Goal: Complete Application Form: Complete application form

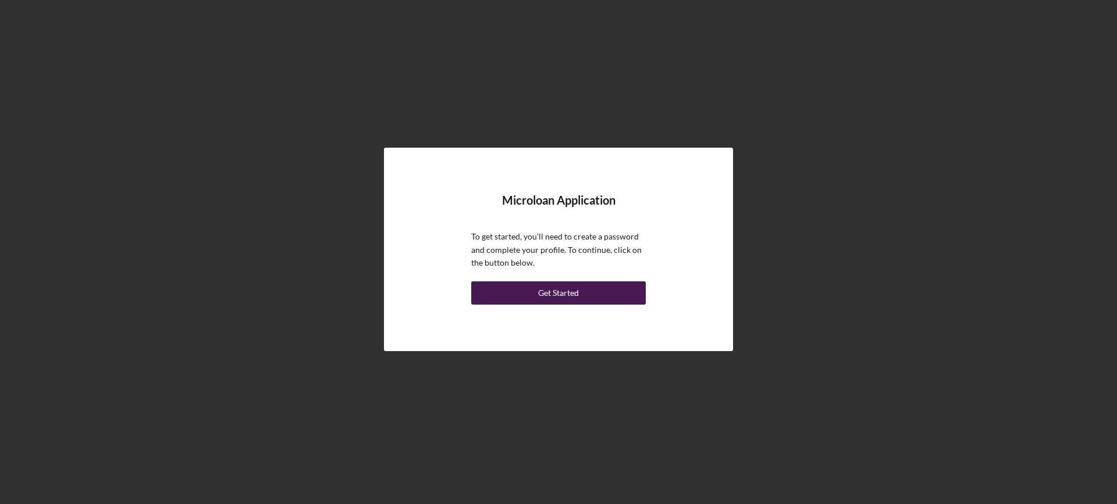
click at [582, 291] on button "Get Started" at bounding box center [558, 292] width 174 height 23
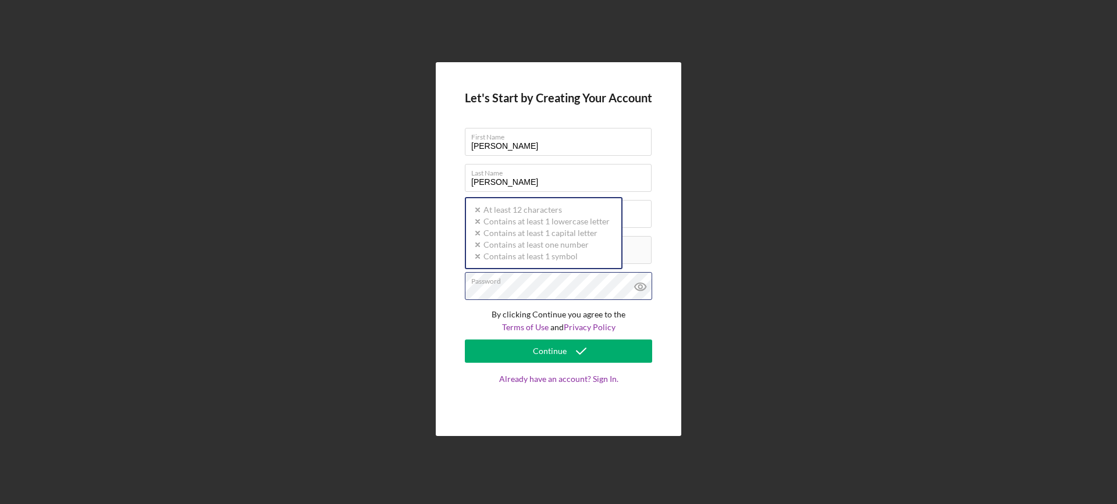
click at [522, 284] on div "Password Icon/icon-validation-no At least 12 characters Icon/icon-validation-no…" at bounding box center [558, 286] width 187 height 29
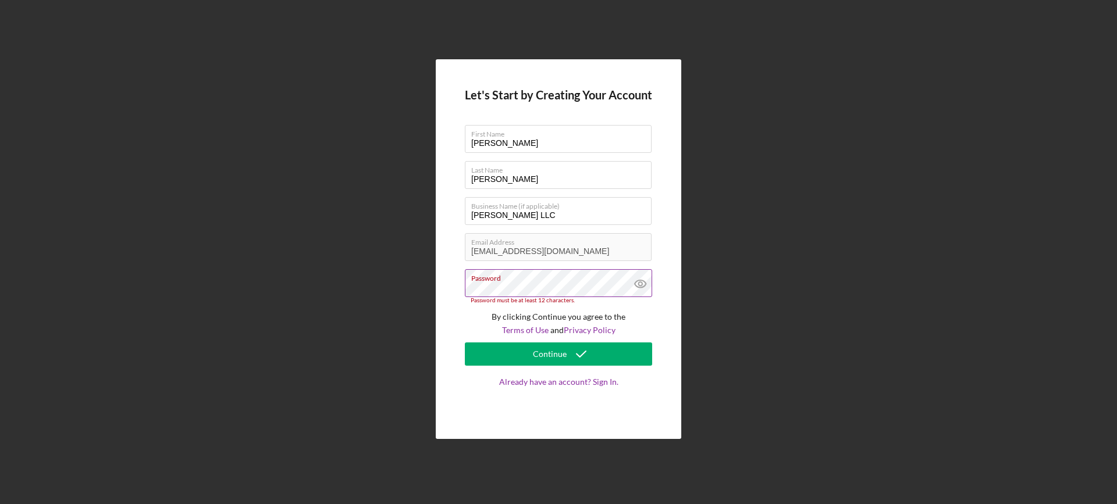
click at [638, 286] on icon at bounding box center [640, 283] width 29 height 29
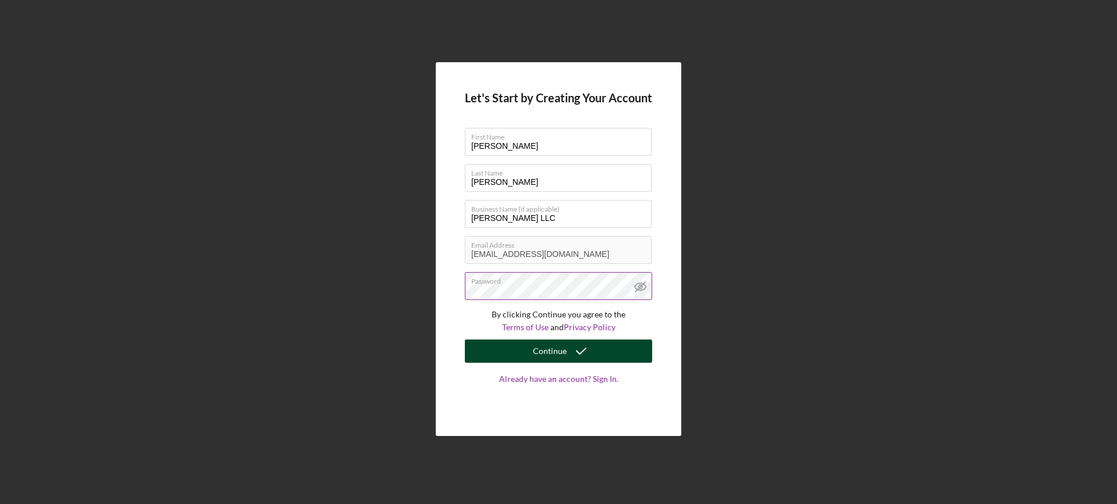
click at [597, 354] on button "Continue" at bounding box center [558, 351] width 187 height 23
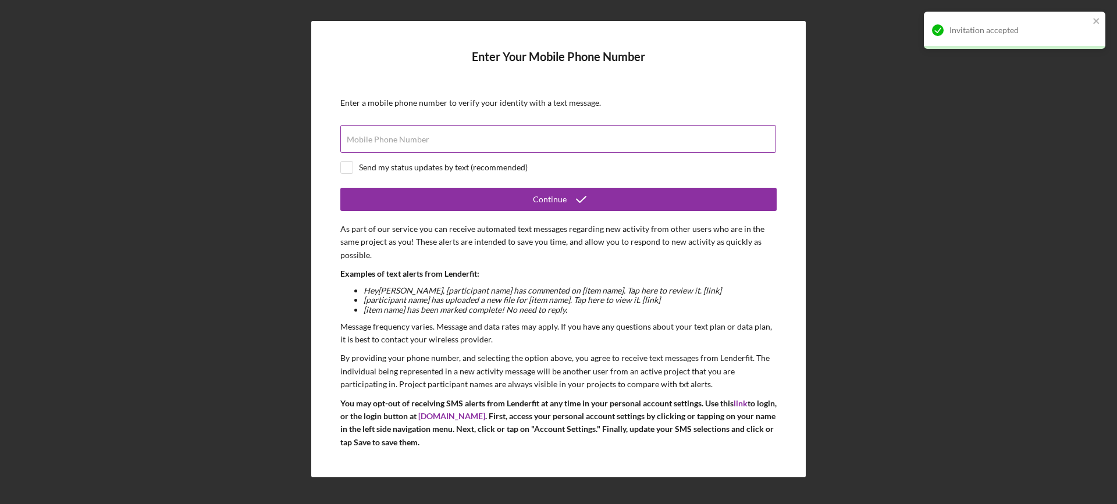
click at [378, 141] on label "Mobile Phone Number" at bounding box center [388, 139] width 83 height 9
click at [378, 141] on input "Mobile Phone Number" at bounding box center [558, 139] width 436 height 28
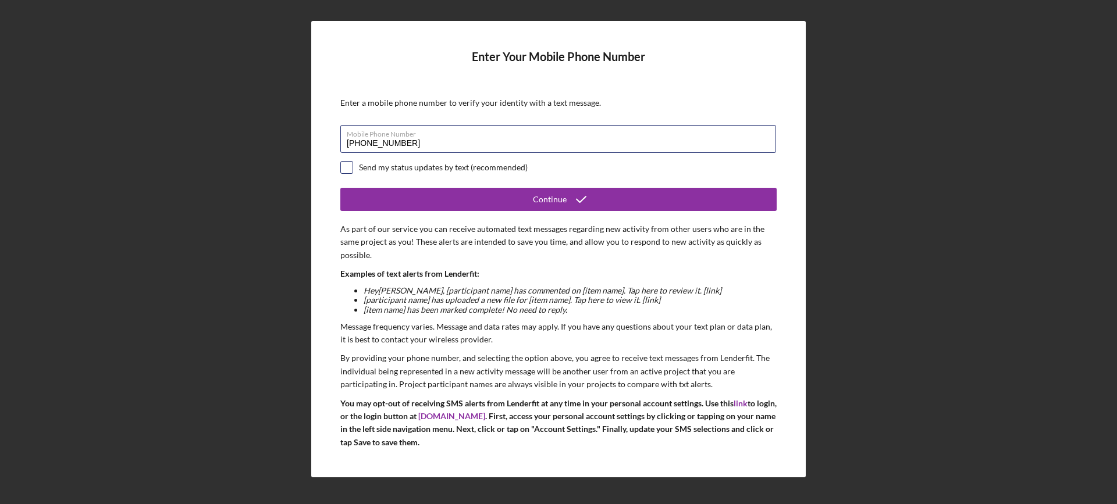
type input "[PHONE_NUMBER]"
click at [342, 166] on input "checkbox" at bounding box center [347, 168] width 12 height 12
checkbox input "true"
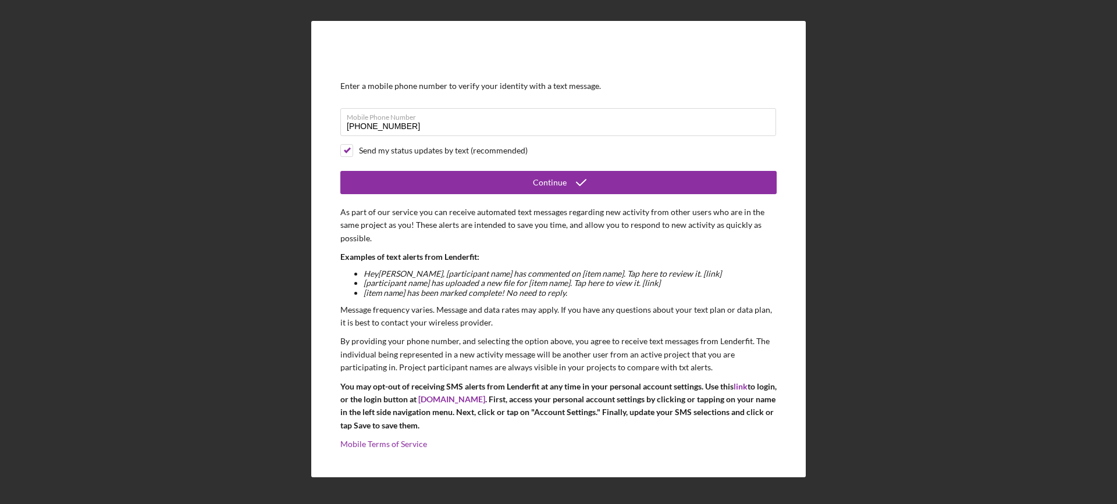
scroll to position [25, 0]
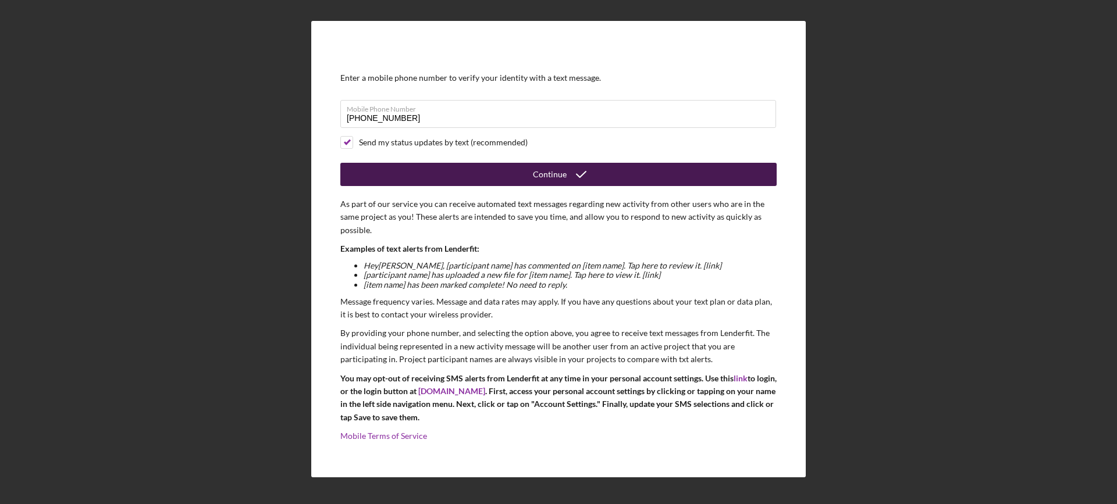
click at [508, 174] on button "Continue" at bounding box center [558, 174] width 436 height 23
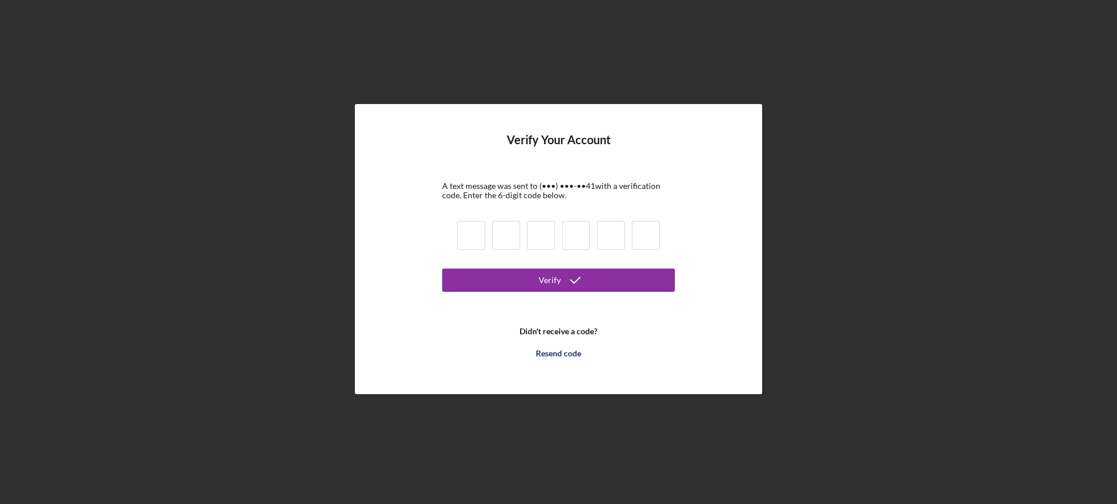
click at [476, 236] on input at bounding box center [471, 235] width 28 height 29
type input "2"
type input "7"
type input "4"
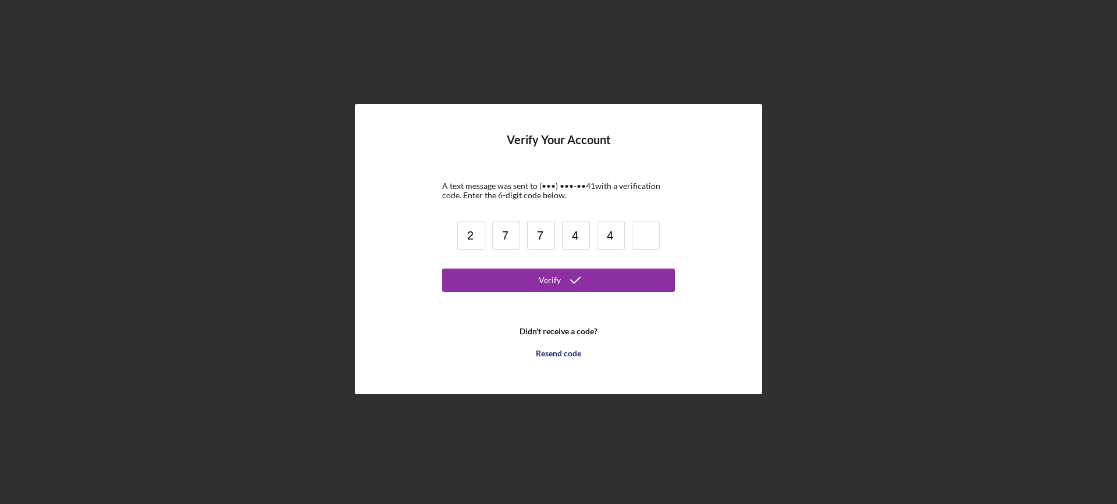
type input "4"
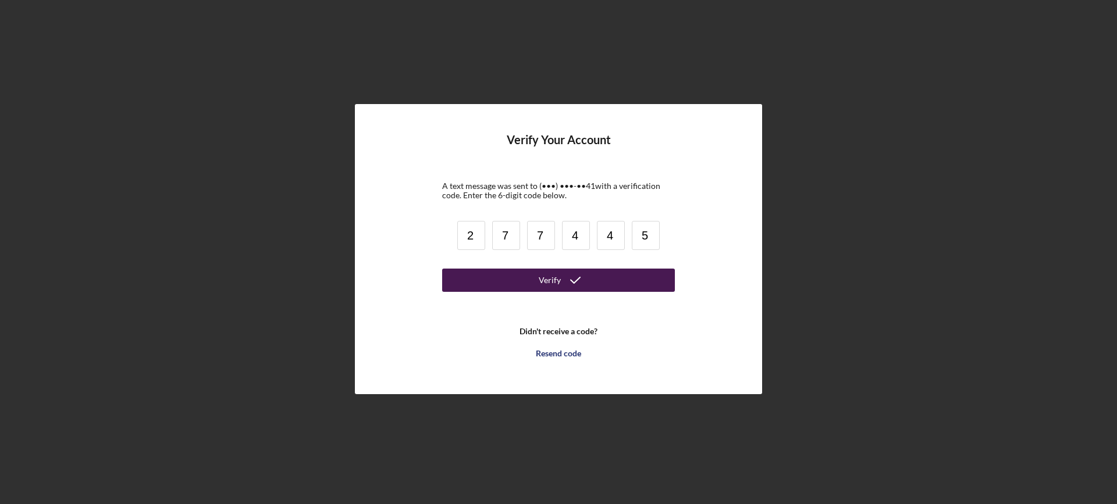
type input "5"
click at [550, 283] on div "Verify" at bounding box center [550, 280] width 22 height 23
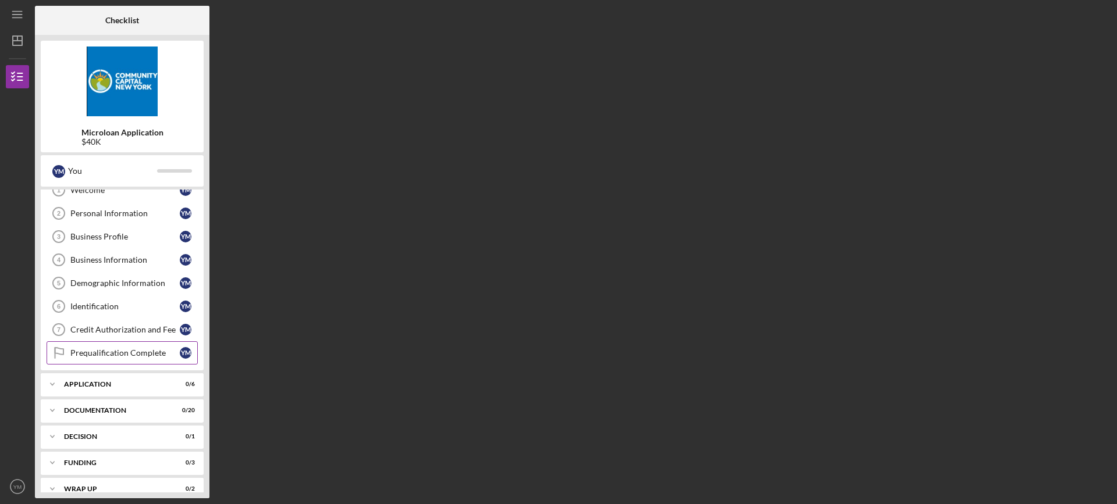
scroll to position [49, 0]
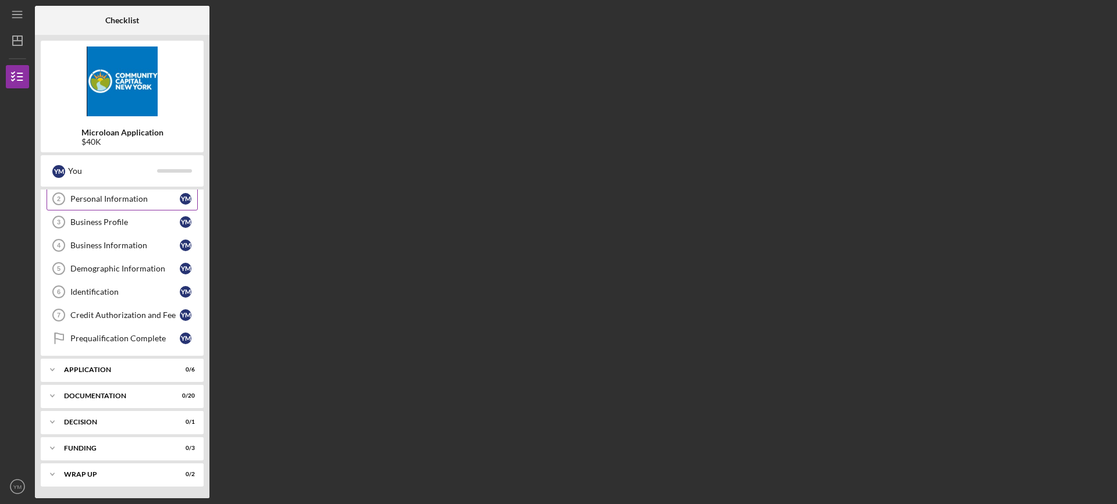
click at [80, 199] on div "Personal Information" at bounding box center [124, 198] width 109 height 9
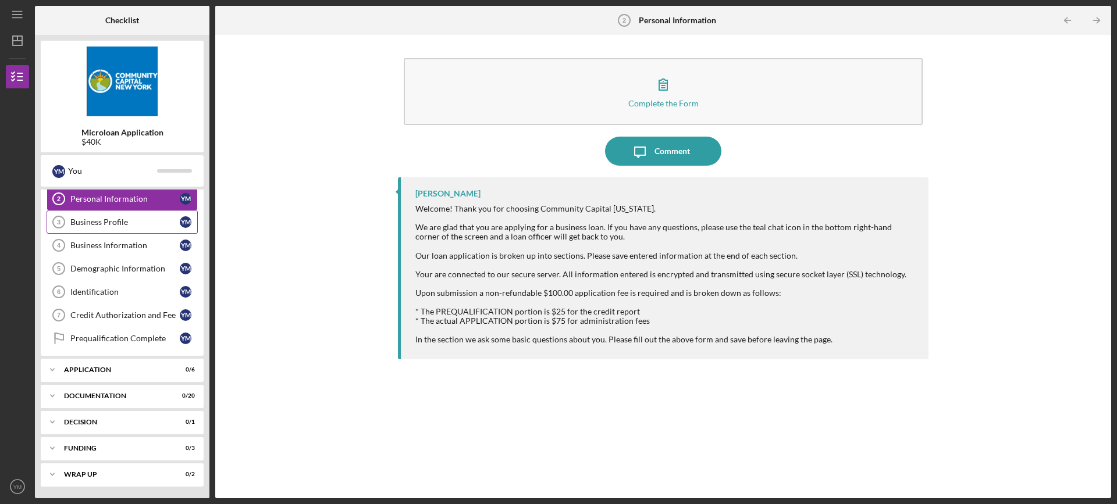
click at [89, 220] on div "Business Profile" at bounding box center [124, 222] width 109 height 9
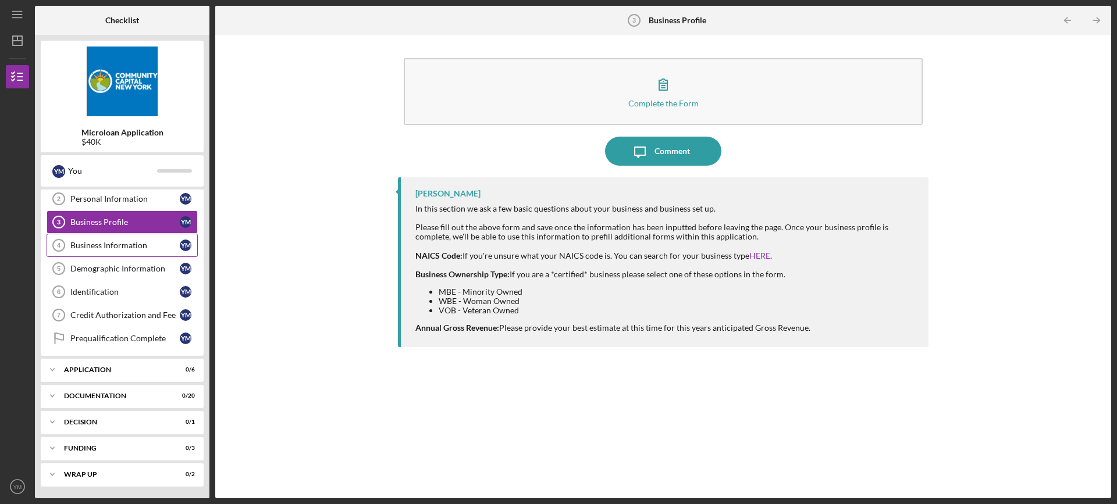
click at [113, 245] on div "Business Information" at bounding box center [124, 245] width 109 height 9
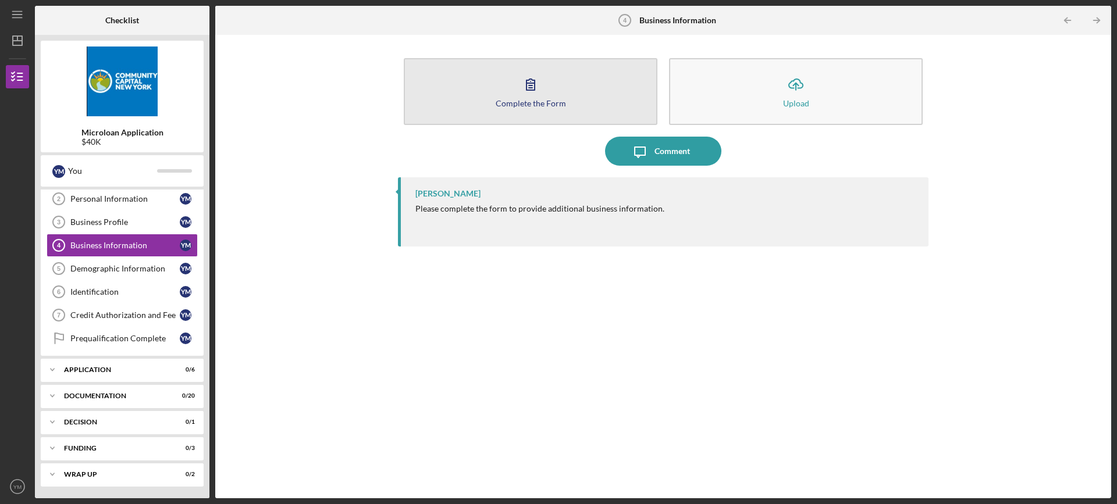
click at [527, 91] on icon "button" at bounding box center [530, 84] width 29 height 29
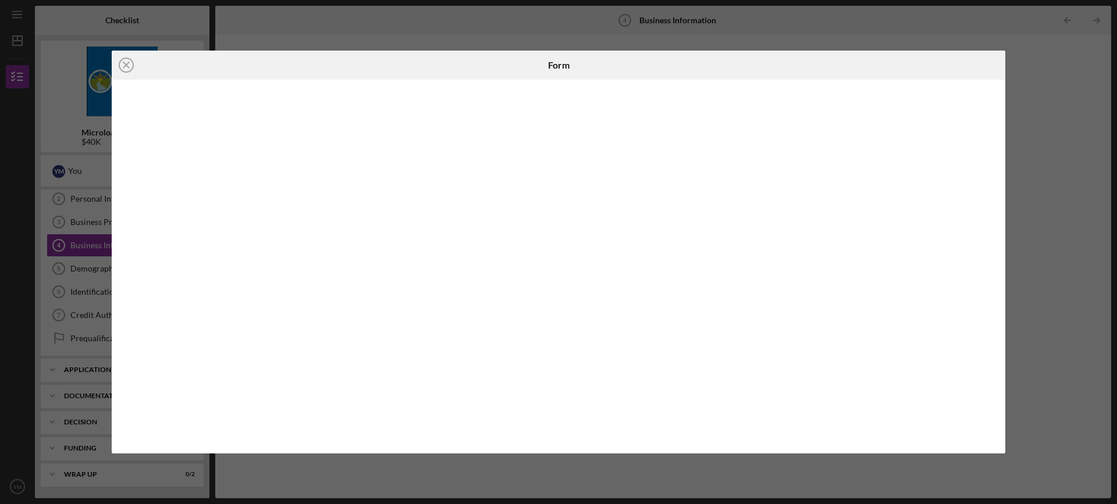
click at [133, 63] on icon "Icon/Close" at bounding box center [126, 65] width 29 height 29
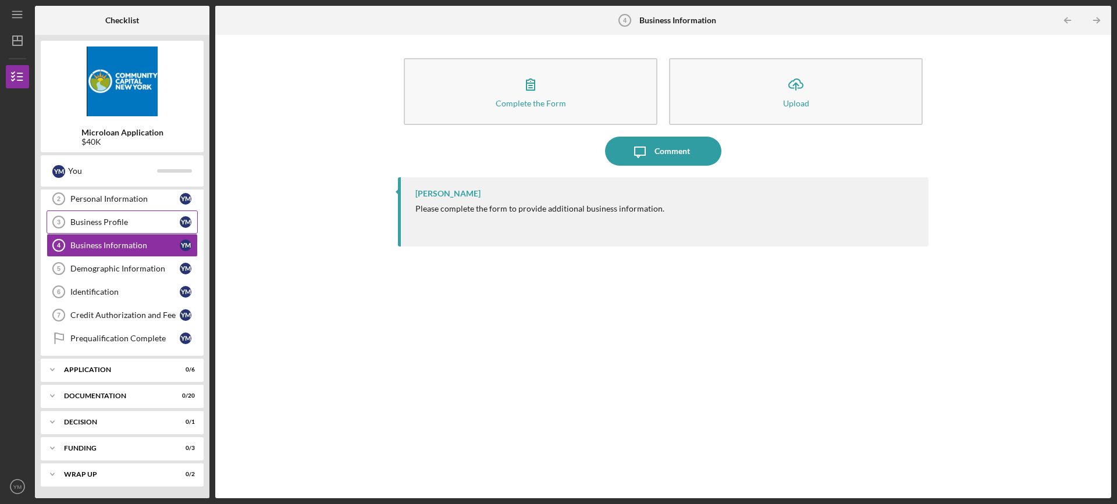
click at [106, 222] on div "Business Profile" at bounding box center [124, 222] width 109 height 9
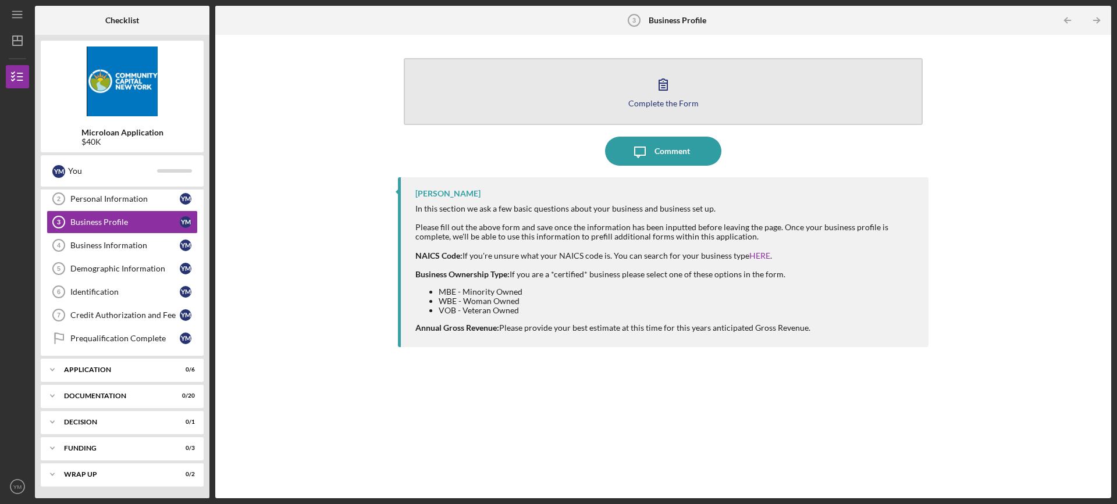
click at [661, 86] on icon "button" at bounding box center [662, 84] width 29 height 29
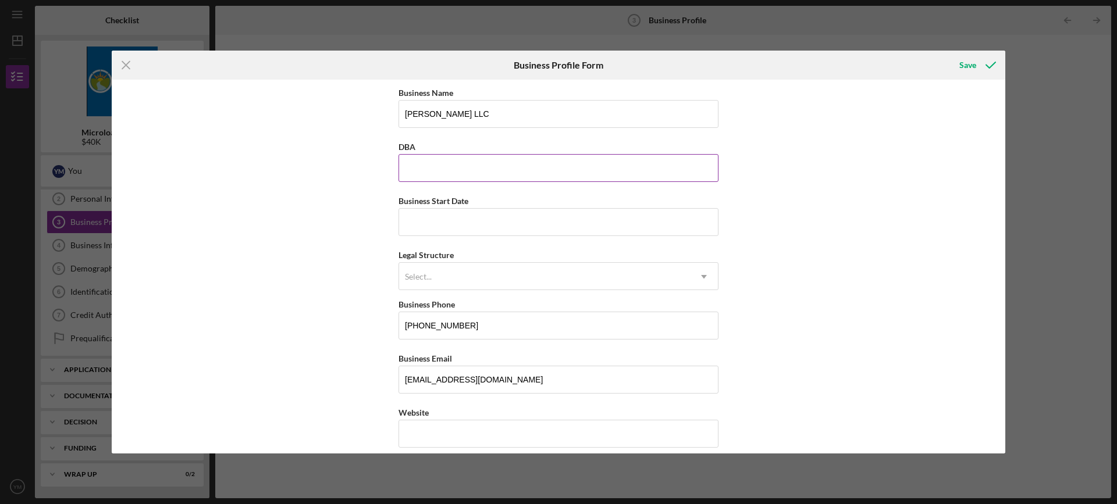
click at [410, 169] on input "DBA" at bounding box center [558, 168] width 320 height 28
click at [1024, 281] on div "Icon/Menu Close Business Profile Form Save Business Name [PERSON_NAME] LLC DBA …" at bounding box center [558, 252] width 1117 height 504
click at [426, 169] on input "DBA" at bounding box center [558, 168] width 320 height 28
click at [1082, 236] on div "Icon/Menu Close Business Profile Form Save Business Name [PERSON_NAME] LLC DBA …" at bounding box center [558, 252] width 1117 height 504
click at [457, 224] on input "Business Start Date" at bounding box center [558, 222] width 320 height 28
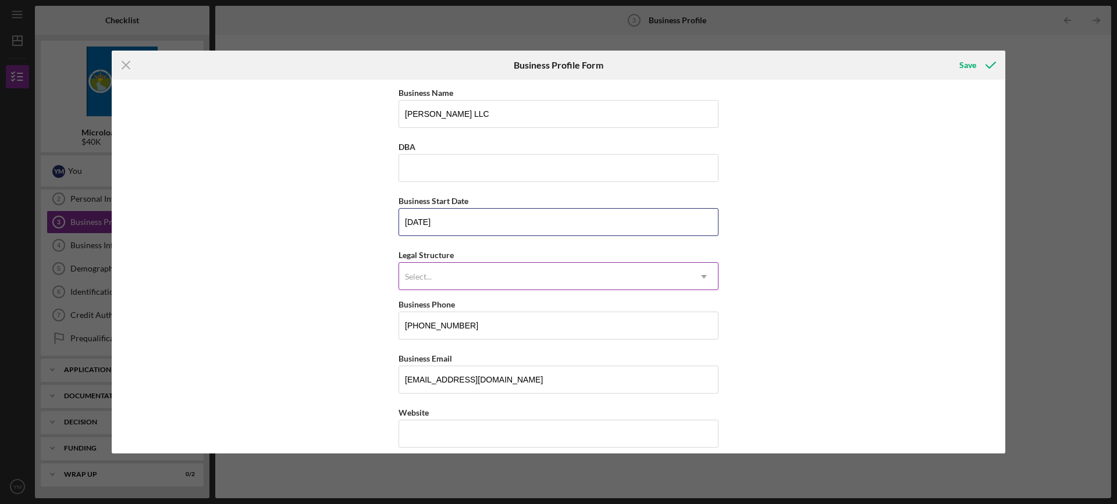
type input "[DATE]"
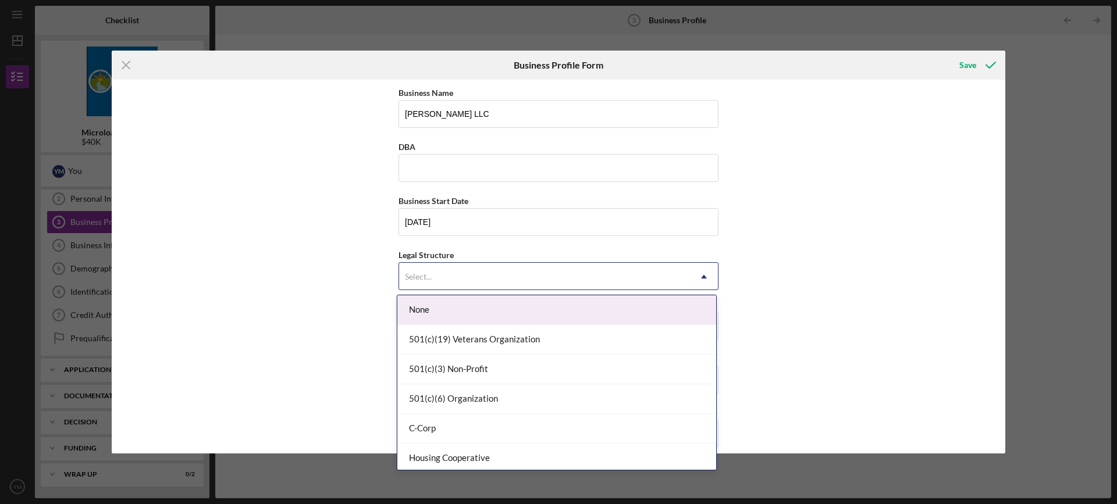
click at [427, 272] on div "Select..." at bounding box center [544, 276] width 291 height 27
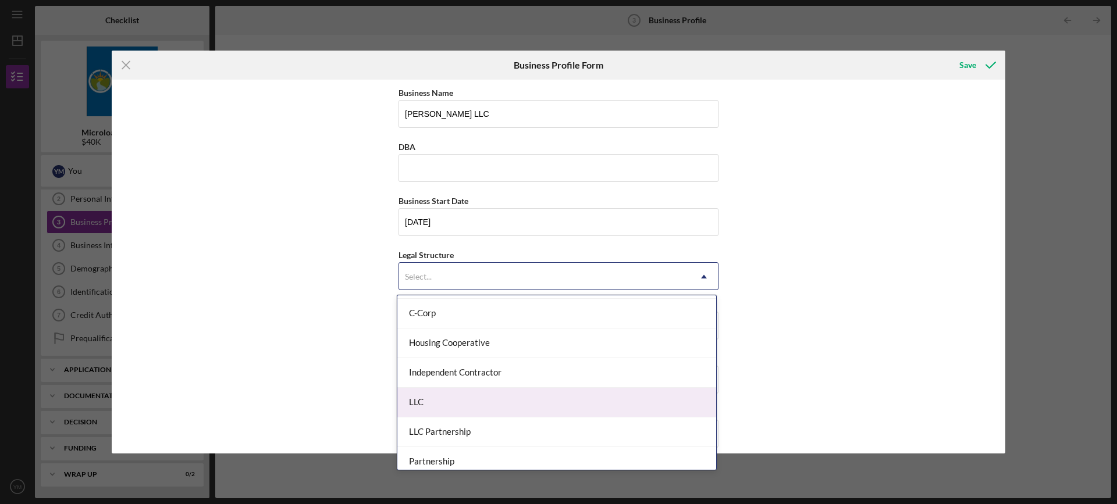
scroll to position [116, 0]
click at [430, 404] on div "LLC" at bounding box center [556, 402] width 319 height 30
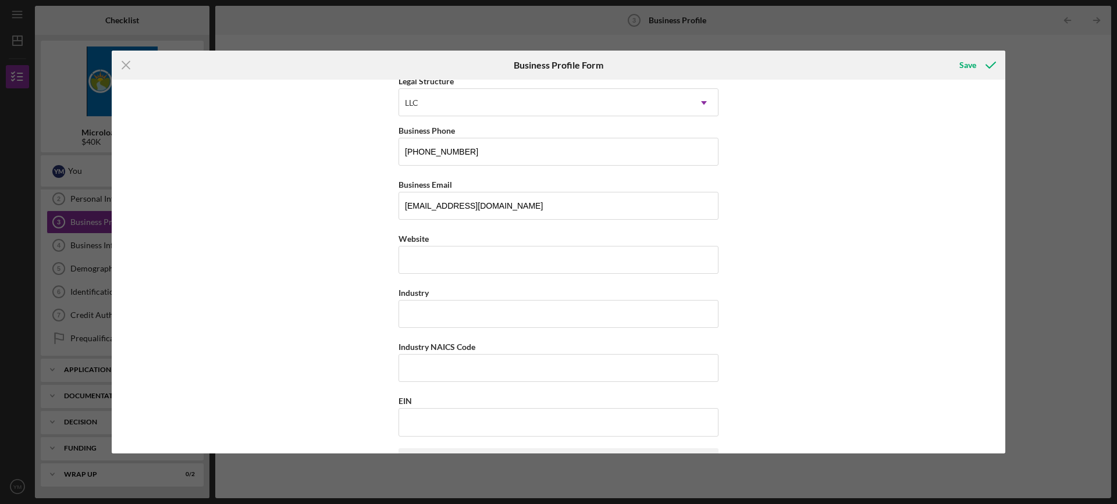
scroll to position [174, 0]
click at [433, 316] on input "Industry" at bounding box center [558, 314] width 320 height 28
click at [469, 372] on input "Industry NAICS Code" at bounding box center [558, 368] width 320 height 28
click at [473, 372] on input "Industry NAICS Code" at bounding box center [558, 368] width 320 height 28
click at [440, 317] on input "561499" at bounding box center [558, 314] width 320 height 28
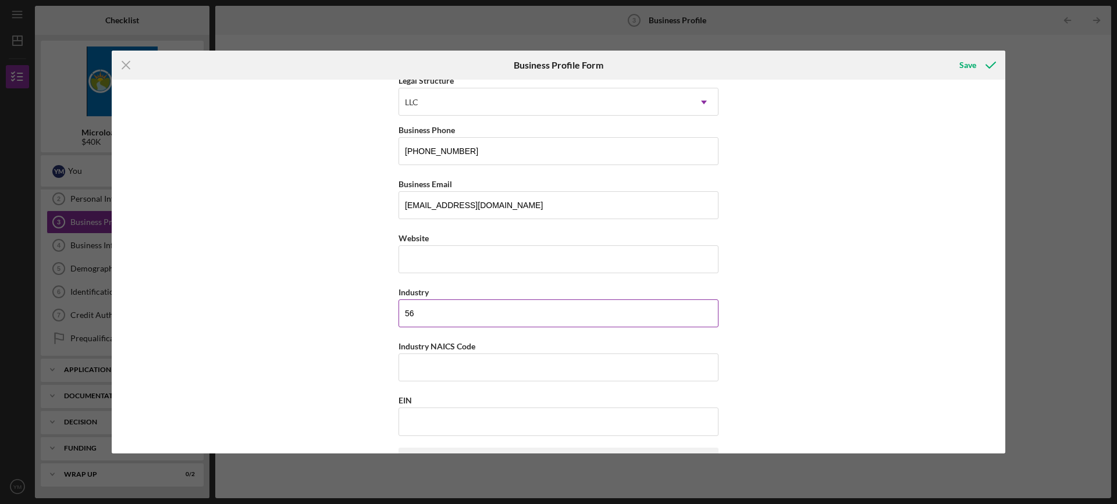
type input "5"
click at [413, 312] on input "profecional" at bounding box center [558, 314] width 320 height 28
click at [416, 315] on input "profecional" at bounding box center [558, 314] width 320 height 28
click at [429, 312] on input "proffecional" at bounding box center [558, 314] width 320 height 28
click at [463, 318] on input "professional" at bounding box center [558, 314] width 320 height 28
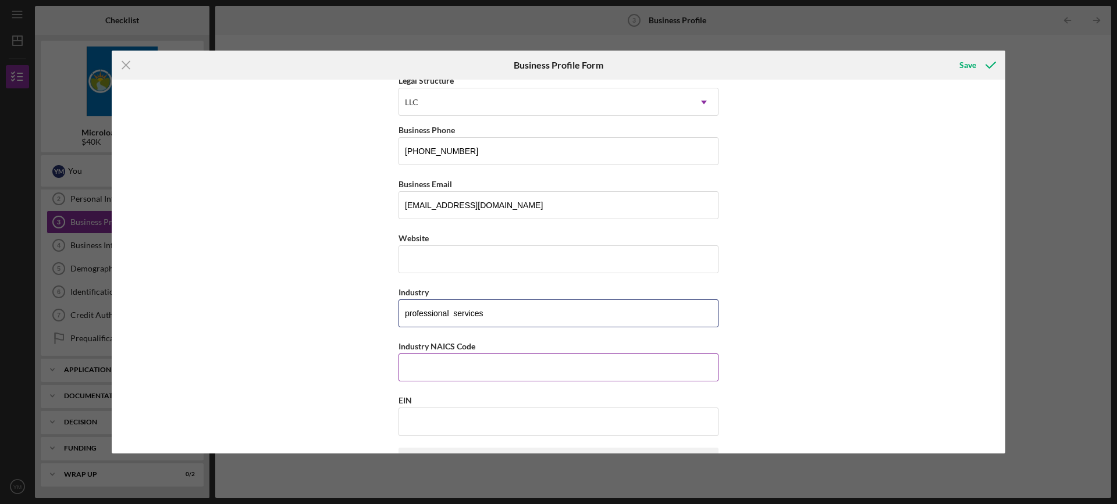
type input "professional services"
click at [476, 370] on input "Industry NAICS Code" at bounding box center [558, 368] width 320 height 28
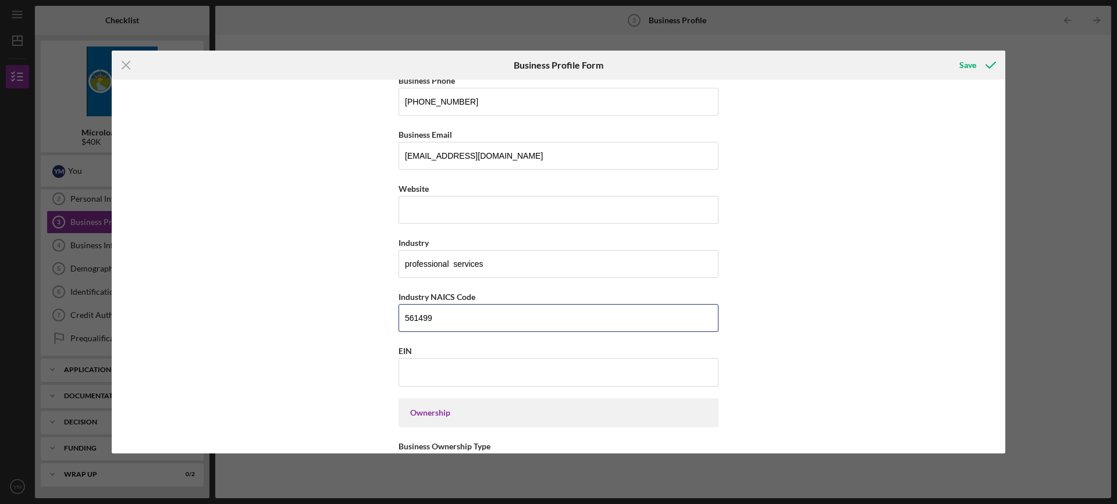
scroll to position [291, 0]
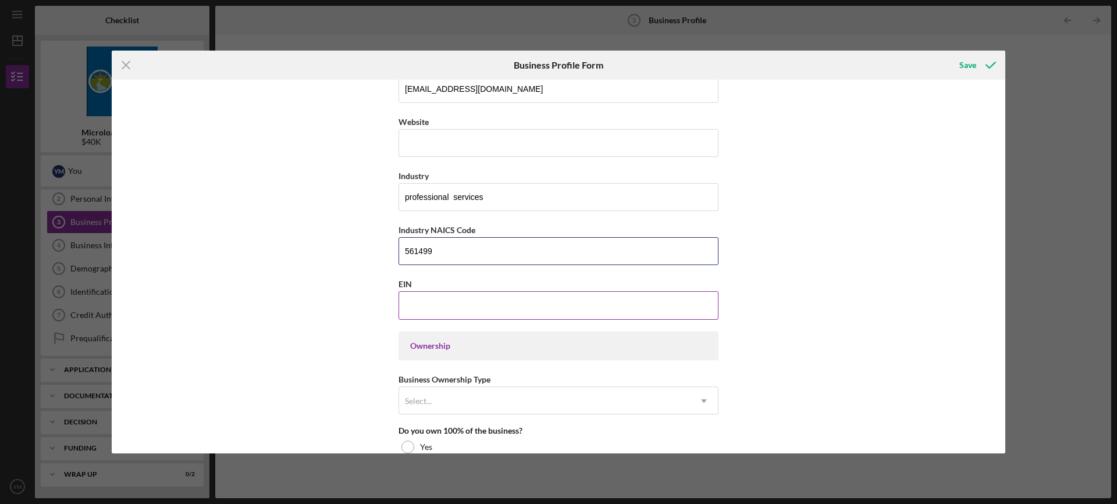
type input "561499"
click at [425, 310] on input "EIN" at bounding box center [558, 305] width 320 height 28
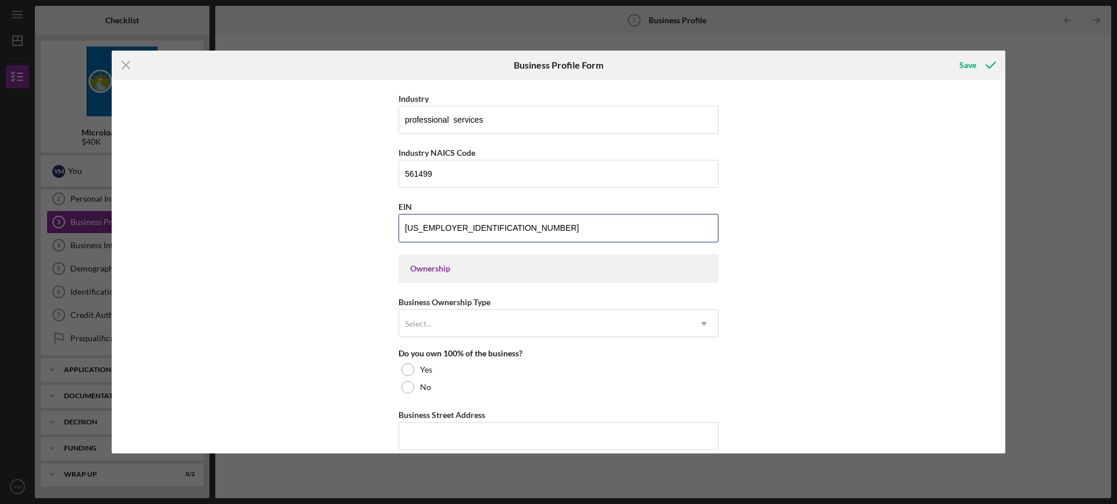
scroll to position [465, 0]
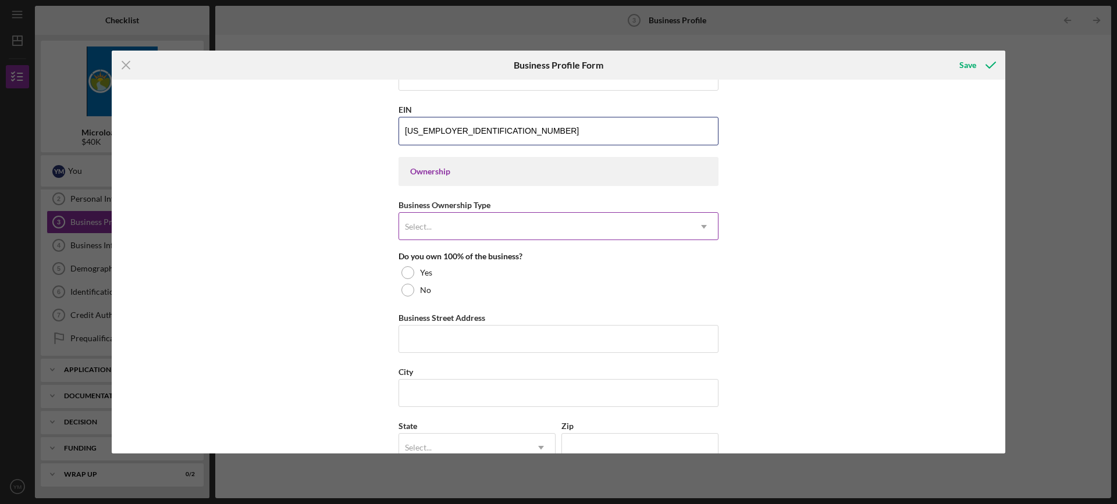
type input "[US_EMPLOYER_IDENTIFICATION_NUMBER]"
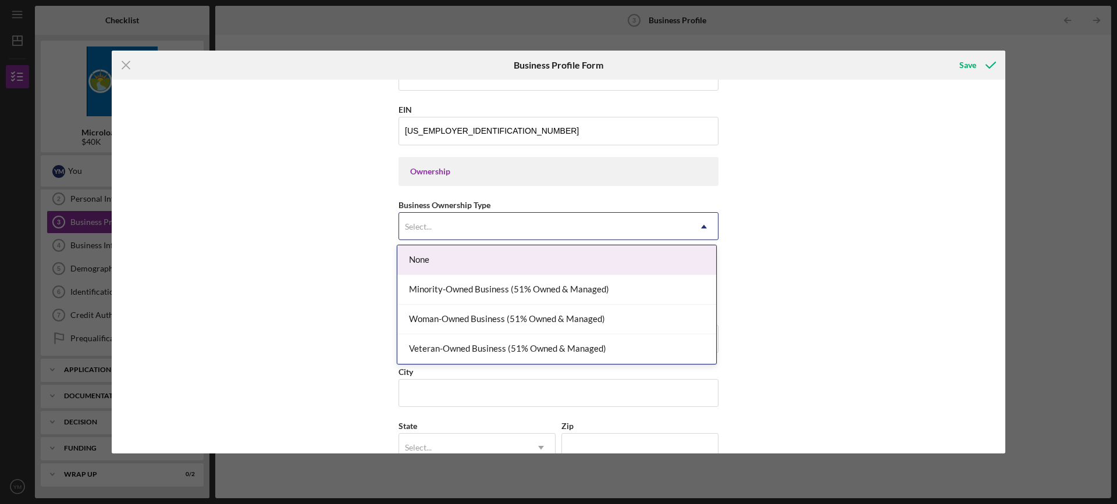
click at [444, 231] on div "Select..." at bounding box center [544, 226] width 291 height 27
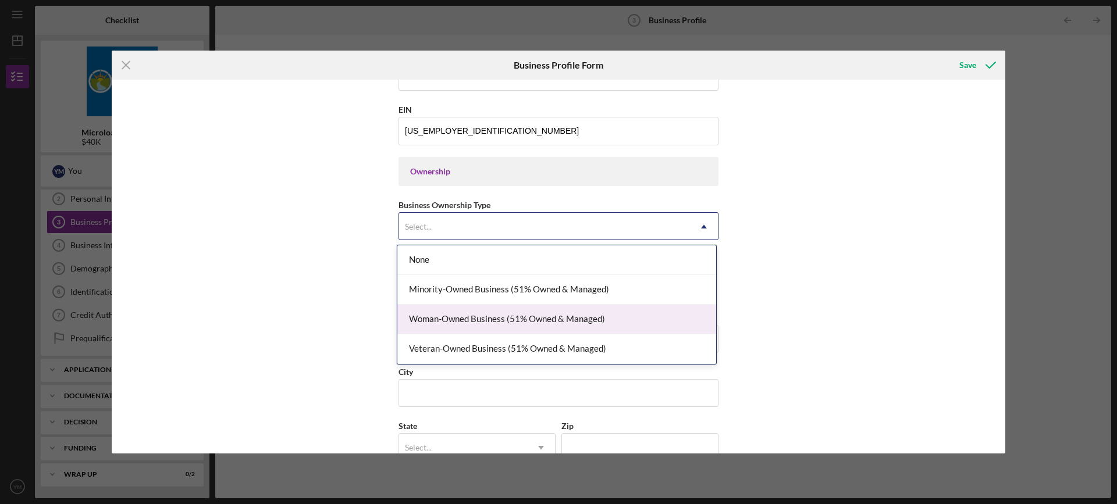
click at [499, 319] on div "Woman-Owned Business (51% Owned & Managed)" at bounding box center [556, 320] width 319 height 30
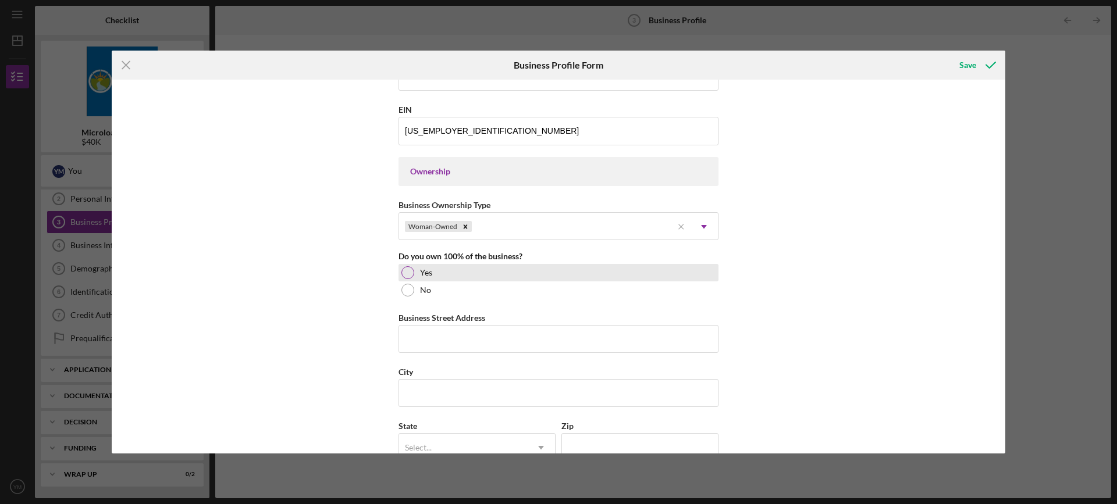
click at [404, 272] on div at bounding box center [407, 272] width 13 height 13
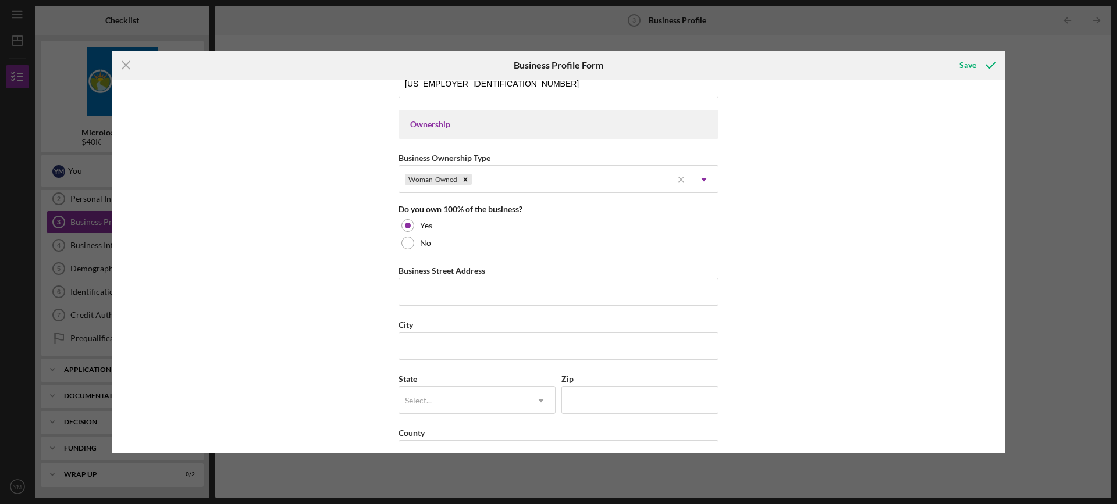
scroll to position [582, 0]
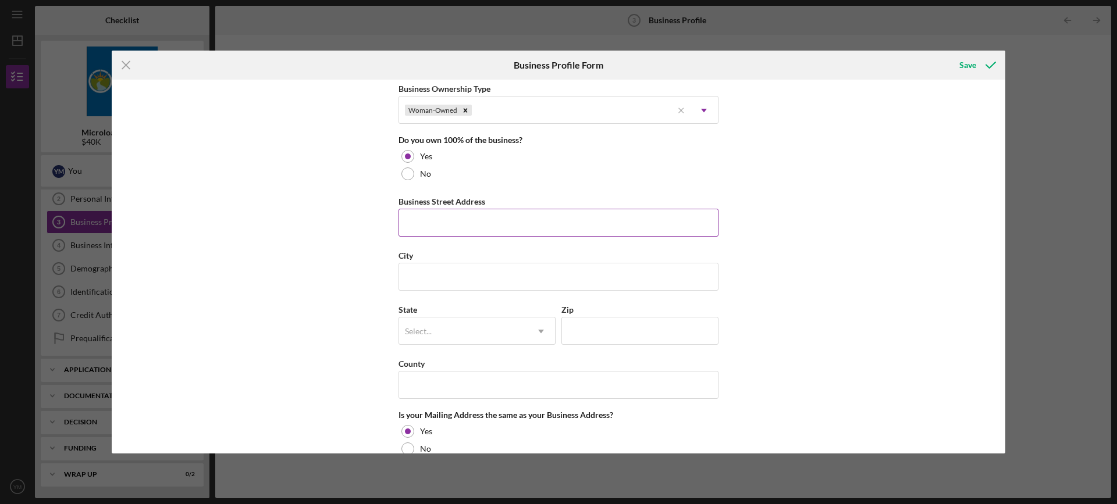
click at [413, 219] on input "Business Street Address" at bounding box center [558, 223] width 320 height 28
type input "[STREET_ADDRESS][PERSON_NAME]"
type input "[PERSON_NAME] LLC"
type input "[GEOGRAPHIC_DATA]"
type input "NY"
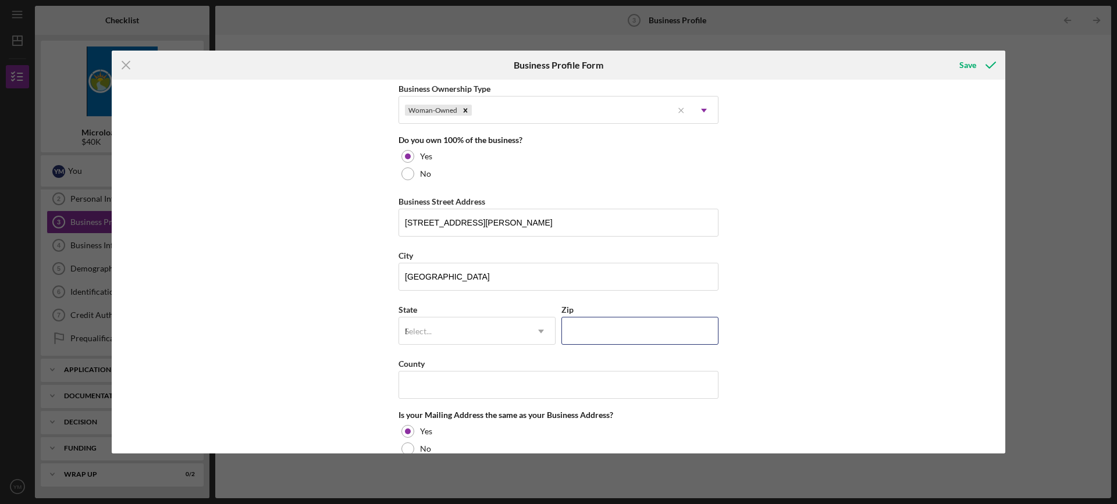
type input "10468"
type input "NY"
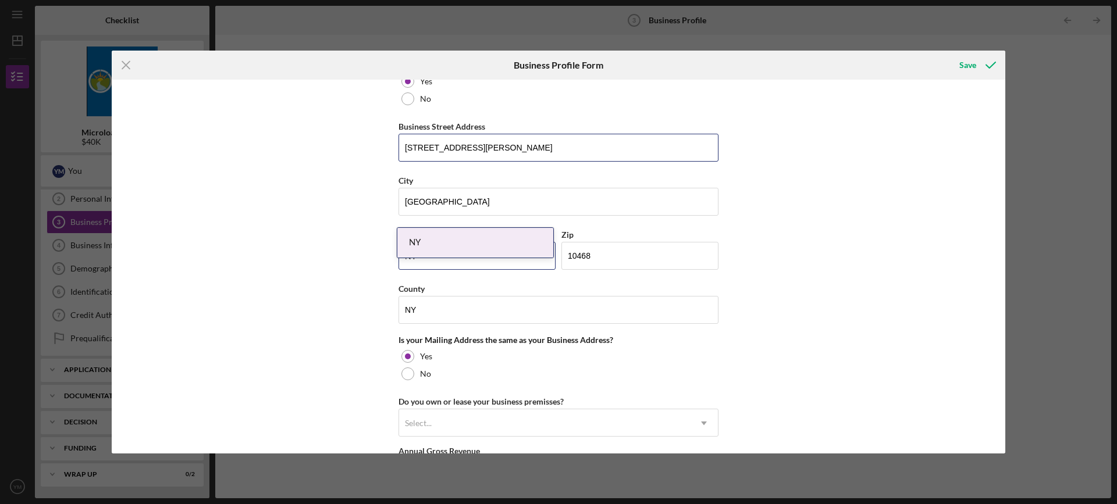
scroll to position [640, 0]
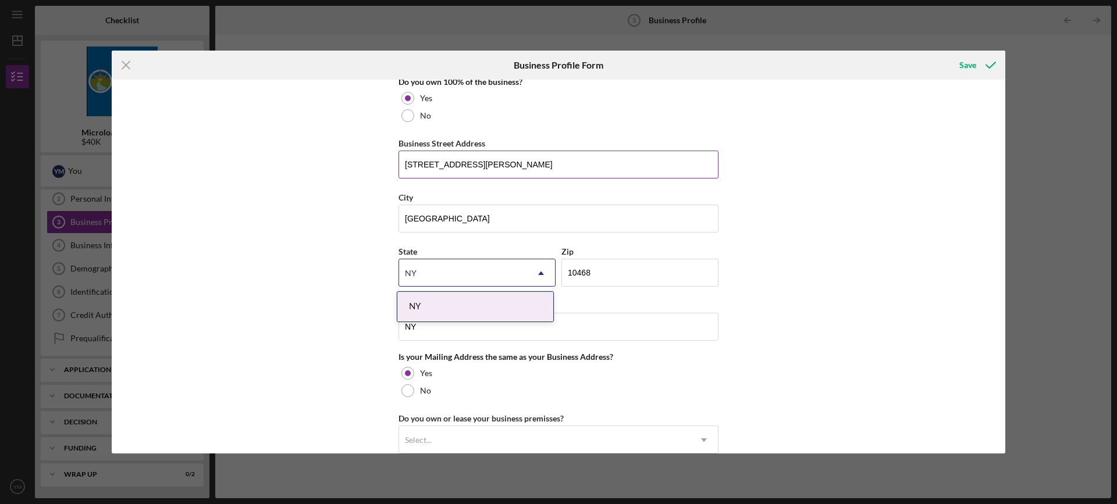
drag, startPoint x: 426, startPoint y: 165, endPoint x: 437, endPoint y: 169, distance: 11.6
click at [426, 166] on input "[STREET_ADDRESS][PERSON_NAME]" at bounding box center [558, 165] width 320 height 28
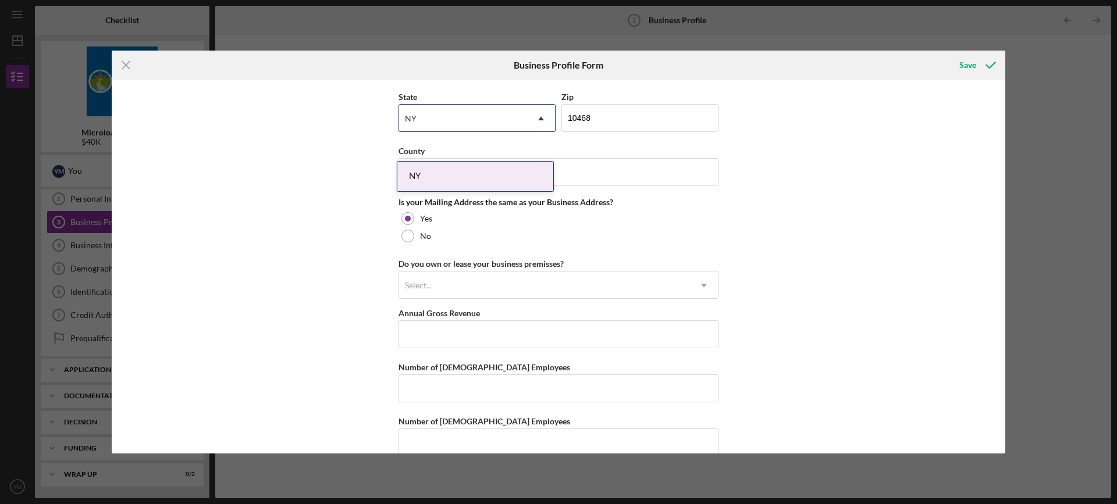
scroll to position [814, 0]
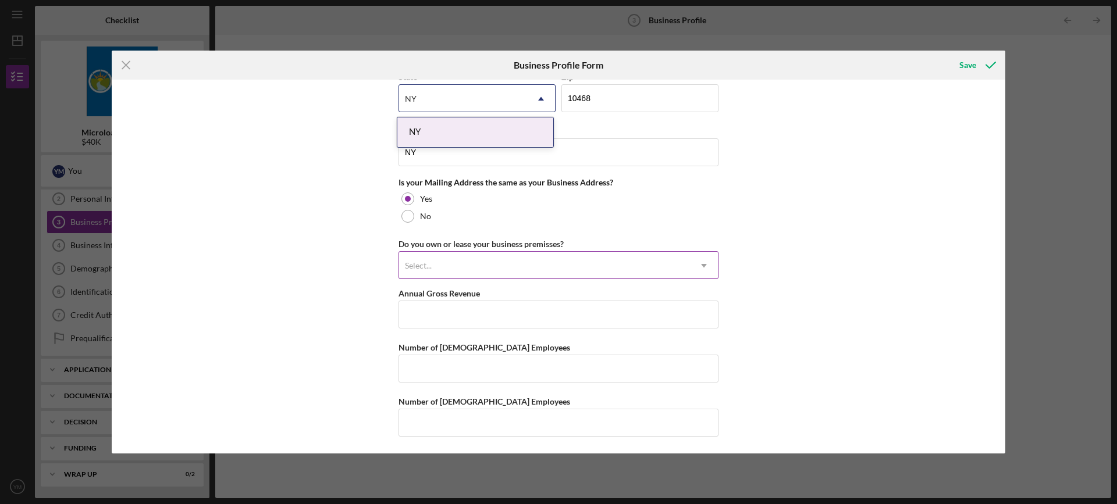
type input "[STREET_ADDRESS][PERSON_NAME]"
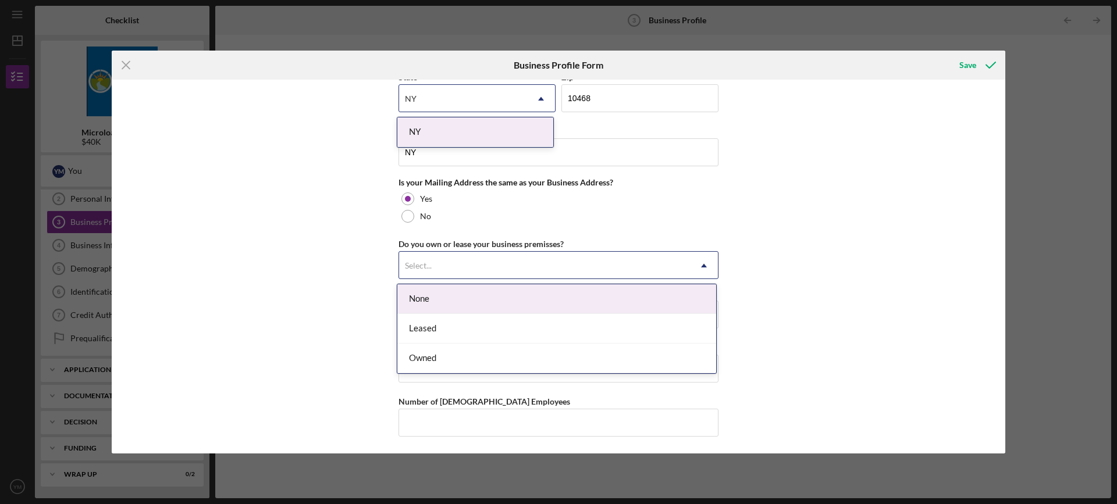
click at [687, 268] on div "Select..." at bounding box center [544, 265] width 291 height 27
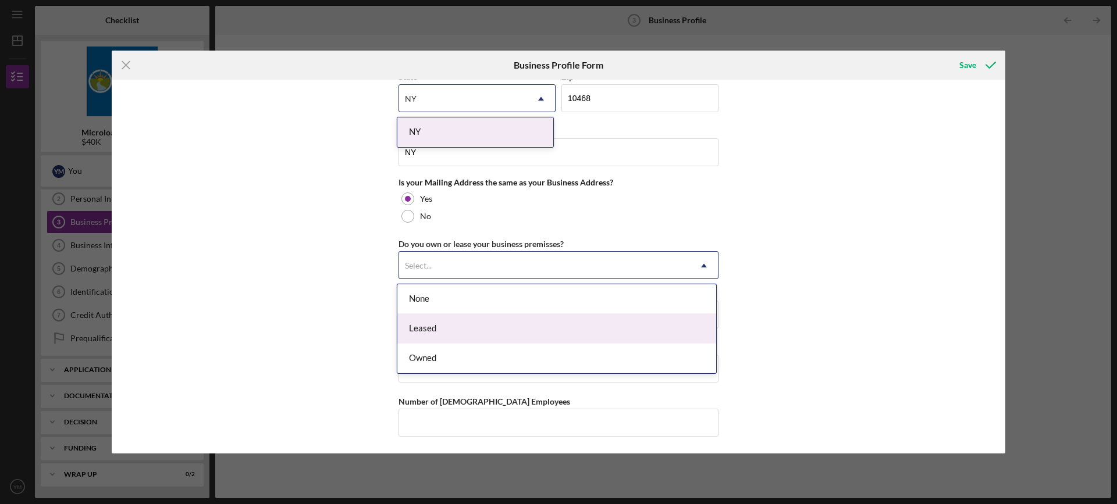
click at [464, 330] on div "Leased" at bounding box center [556, 329] width 319 height 30
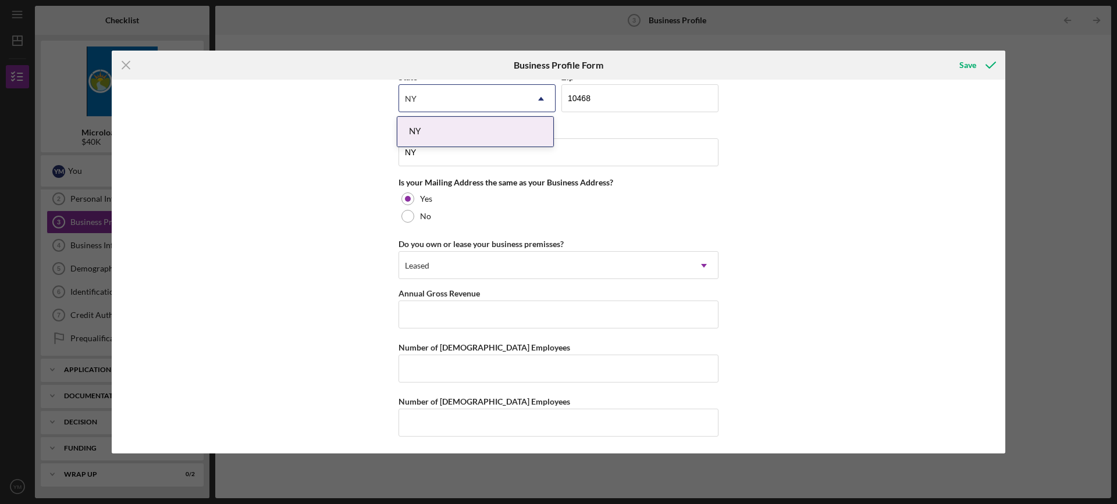
scroll to position [815, 0]
click at [440, 318] on input "Annual Gross Revenue" at bounding box center [558, 314] width 320 height 28
type input "$117,455"
click at [424, 368] on input "Number of [DEMOGRAPHIC_DATA] Employees" at bounding box center [558, 368] width 320 height 28
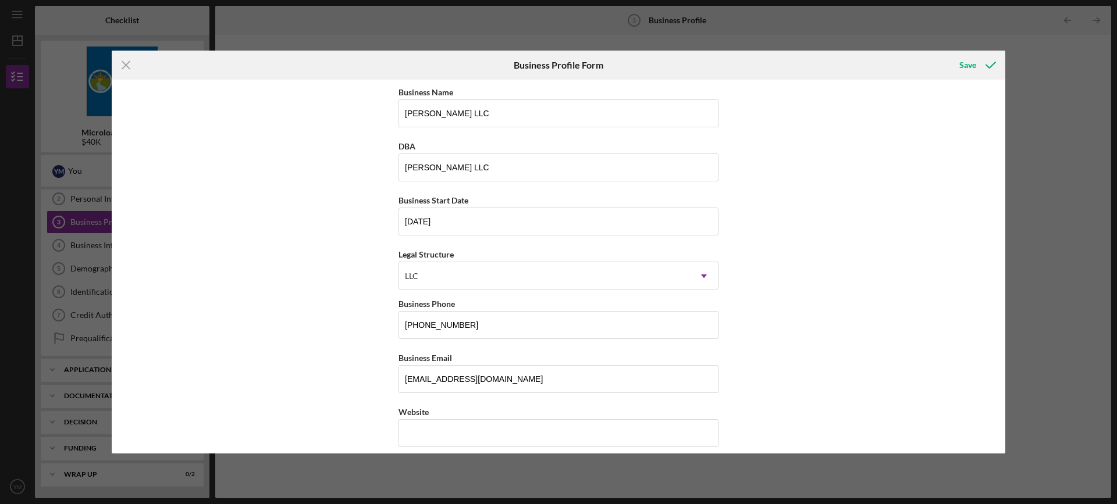
scroll to position [0, 0]
type input "1"
click at [967, 67] on div "Save" at bounding box center [967, 65] width 17 height 23
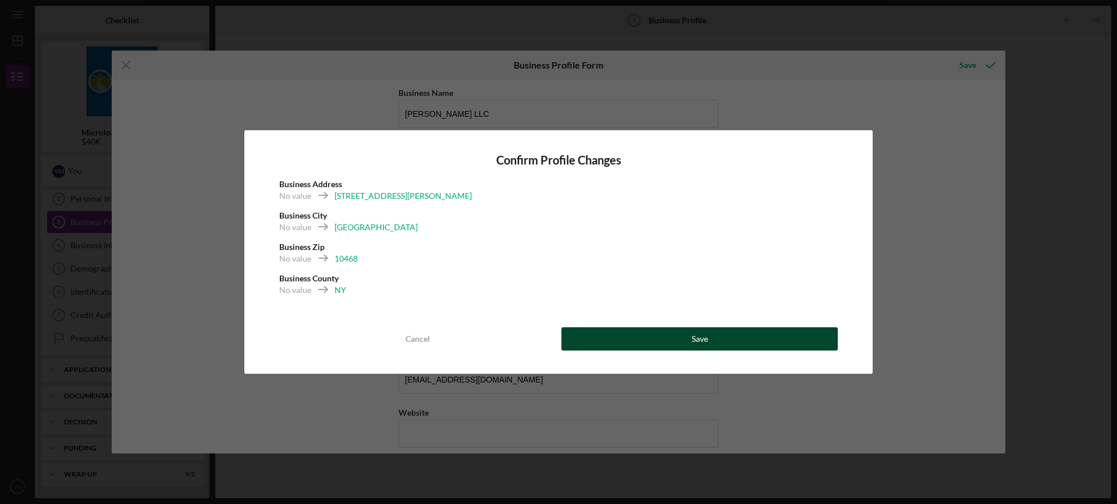
click at [664, 330] on button "Save" at bounding box center [699, 338] width 276 height 23
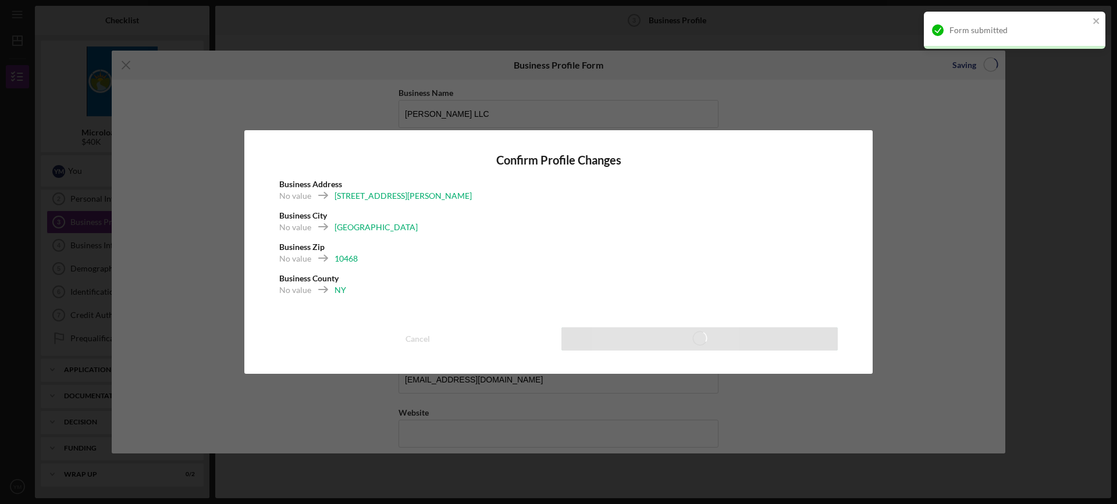
scroll to position [41, 0]
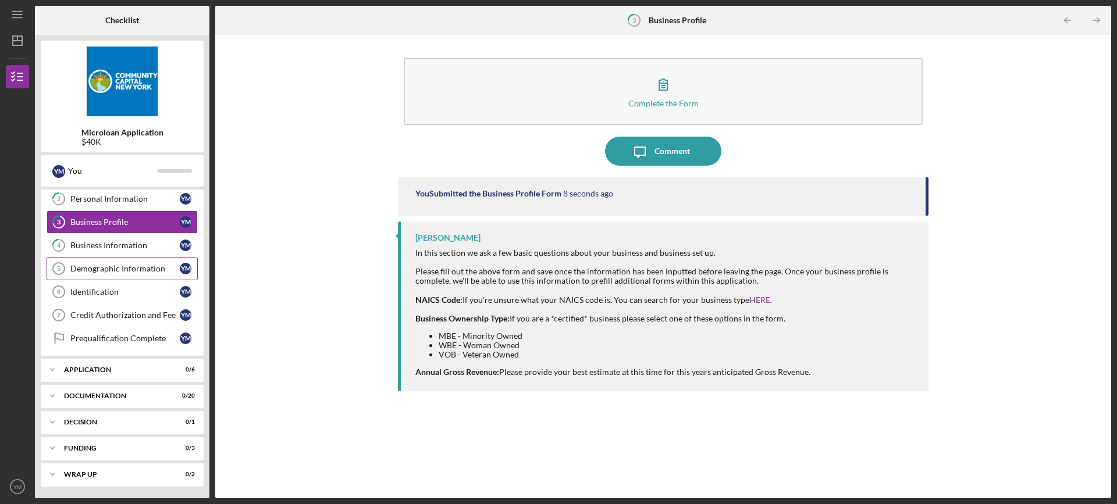
click at [95, 272] on div "Demographic Information" at bounding box center [124, 268] width 109 height 9
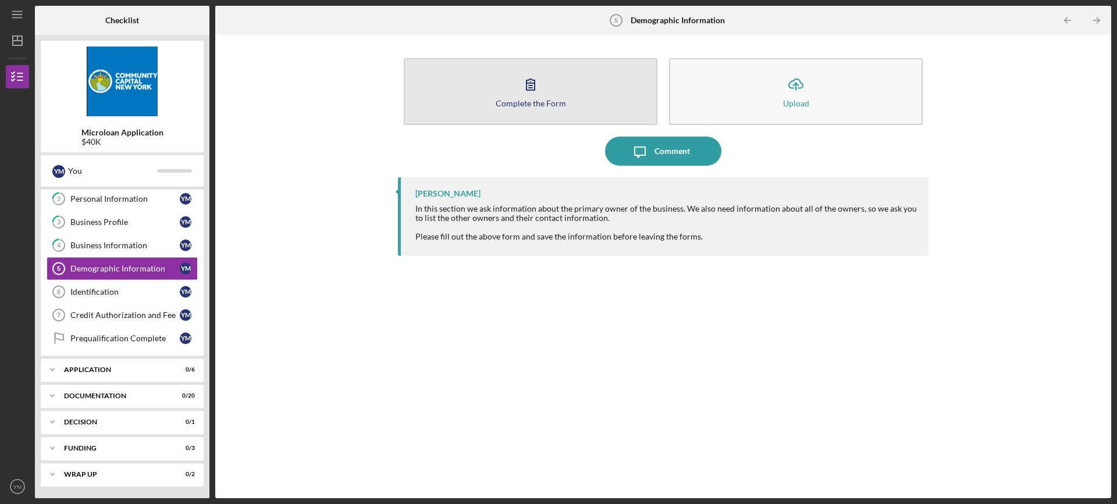
click at [522, 92] on icon "button" at bounding box center [530, 84] width 29 height 29
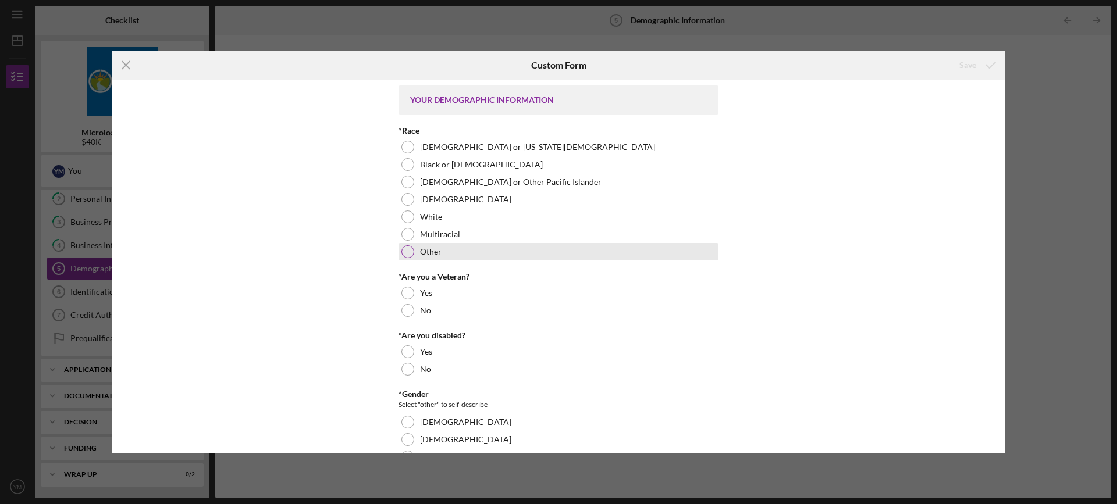
click at [407, 251] on div at bounding box center [407, 251] width 13 height 13
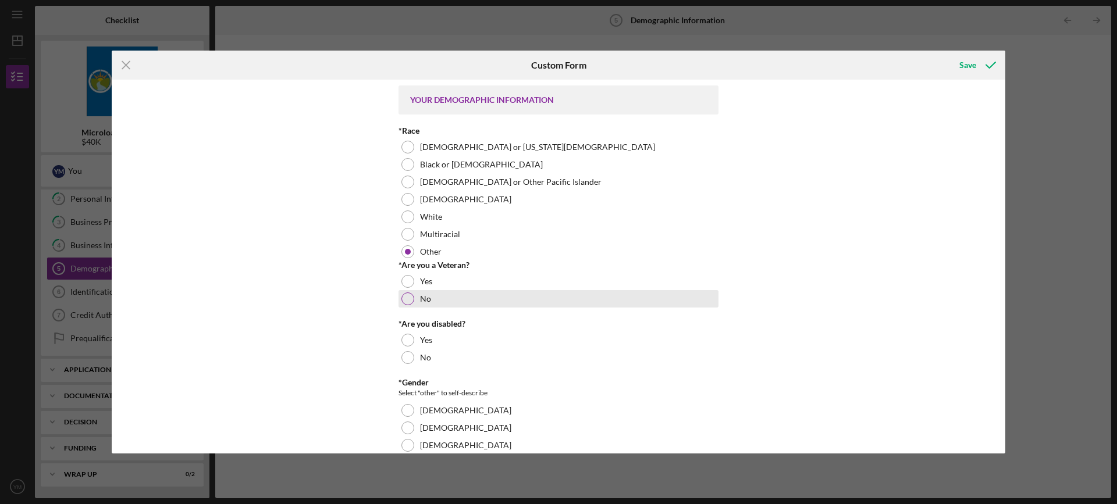
click at [402, 299] on div at bounding box center [407, 299] width 13 height 13
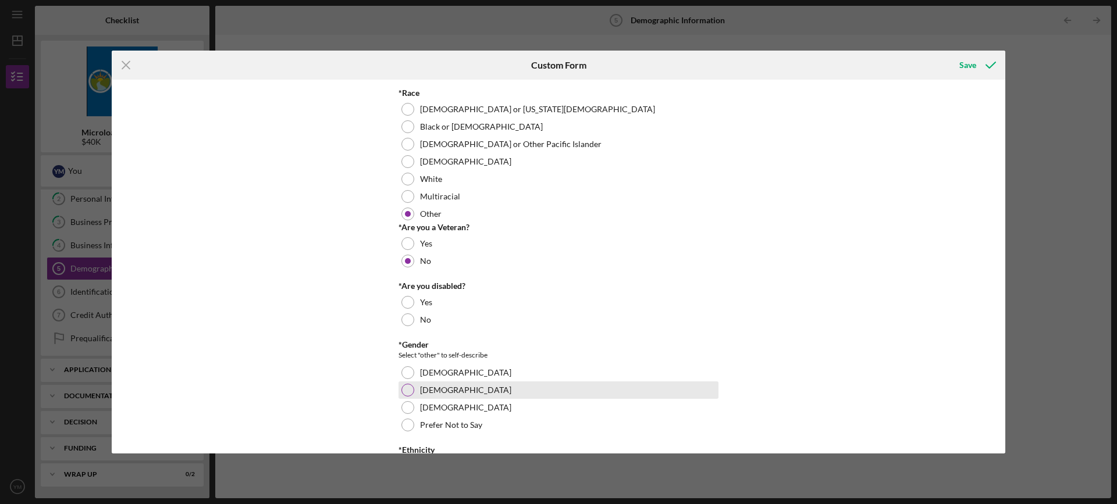
scroll to position [58, 0]
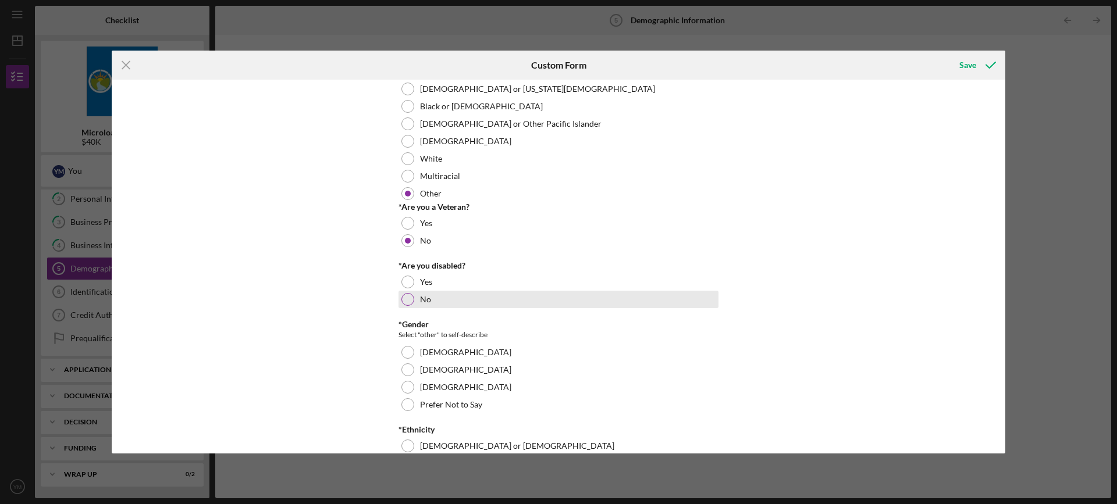
click at [404, 299] on div at bounding box center [407, 299] width 13 height 13
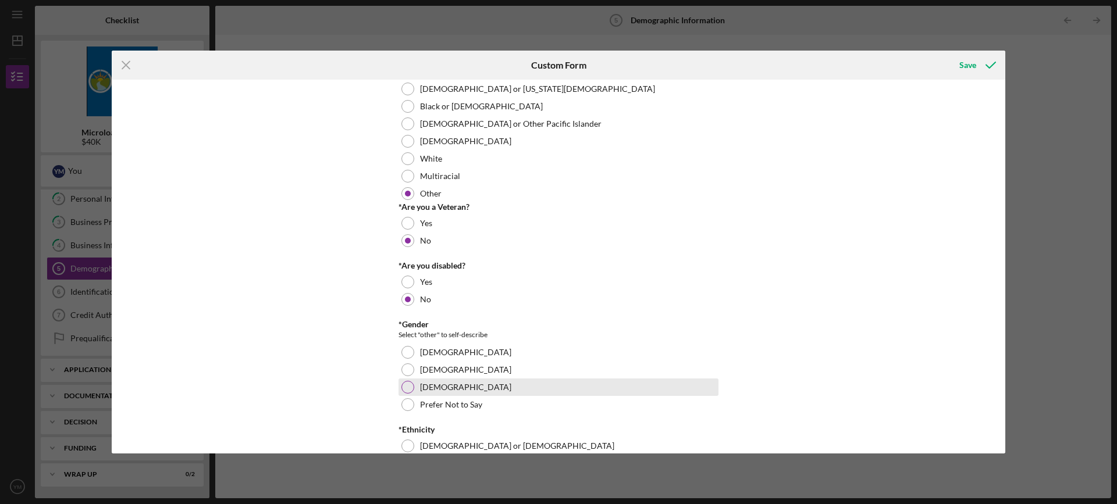
scroll to position [116, 0]
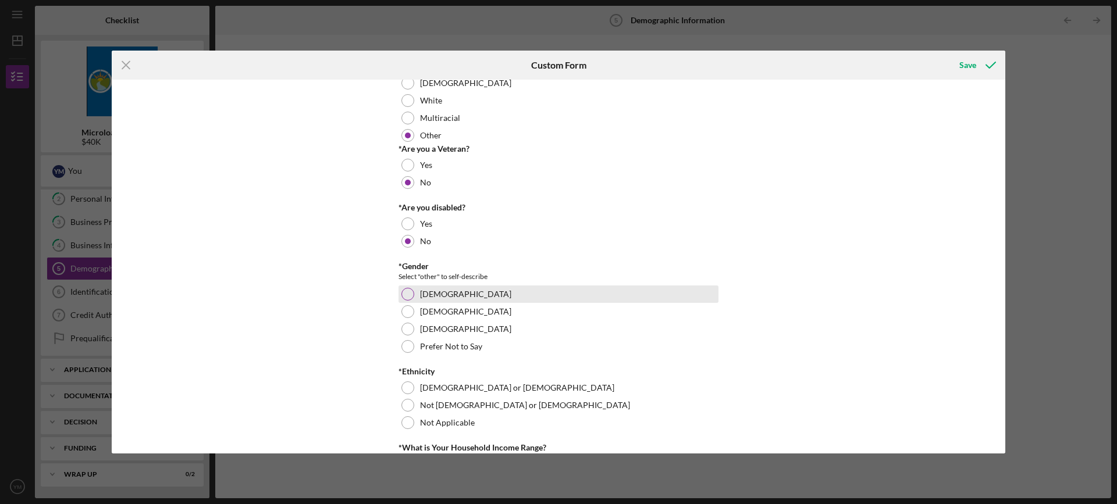
click at [402, 292] on div at bounding box center [407, 294] width 13 height 13
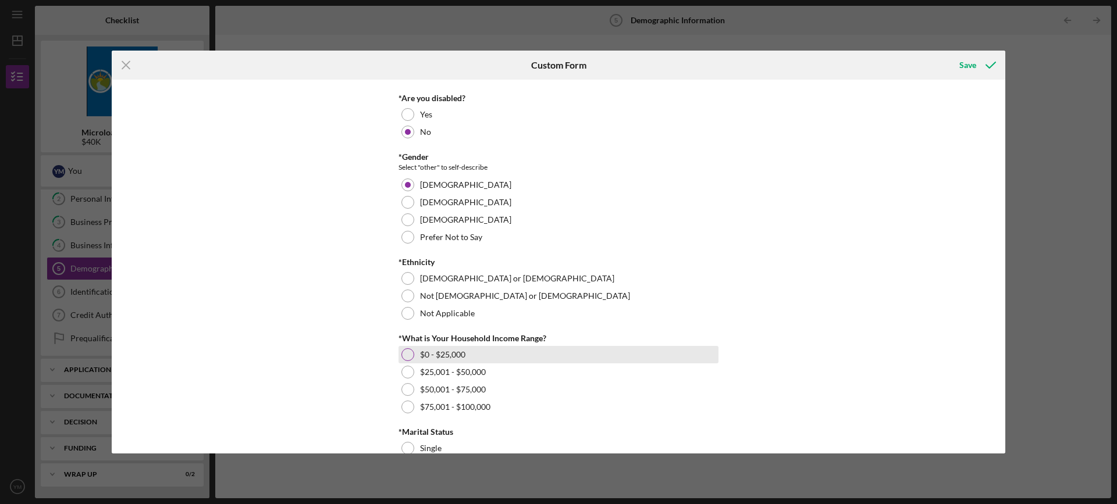
scroll to position [233, 0]
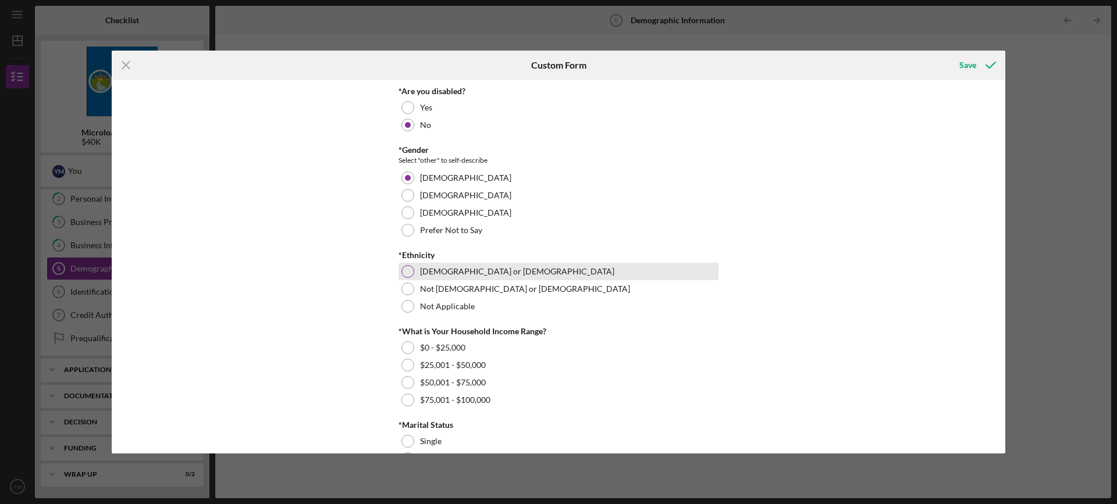
click at [405, 271] on div at bounding box center [407, 271] width 13 height 13
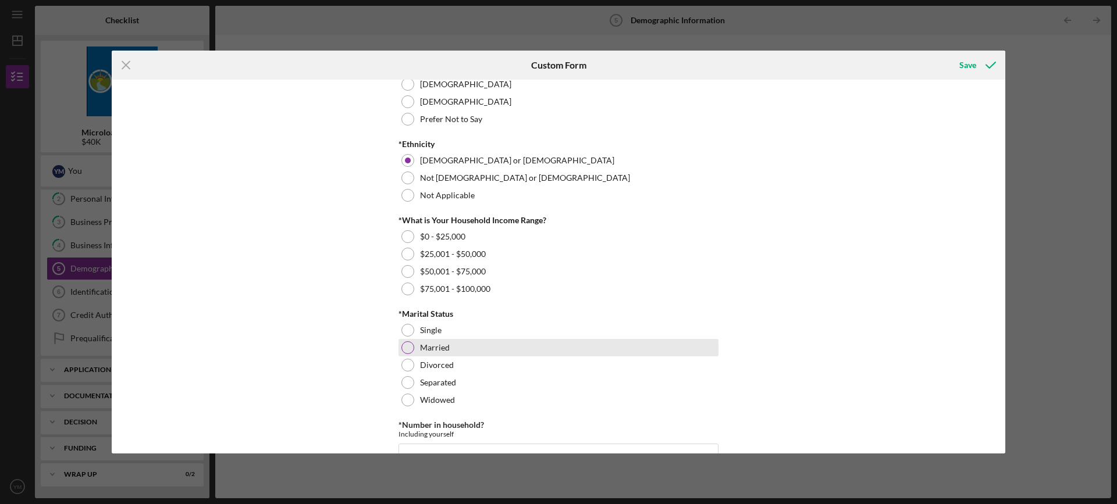
scroll to position [349, 0]
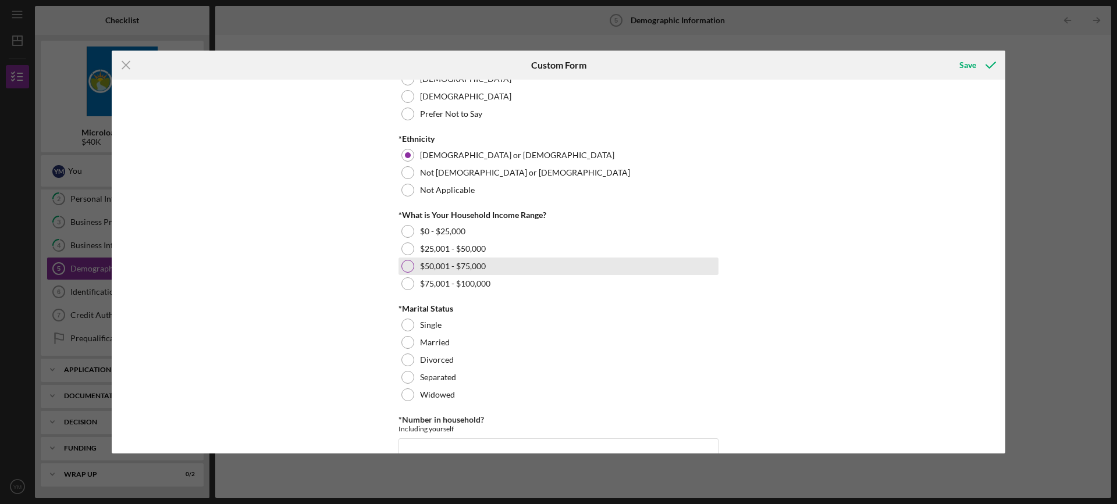
click at [403, 263] on div at bounding box center [407, 266] width 13 height 13
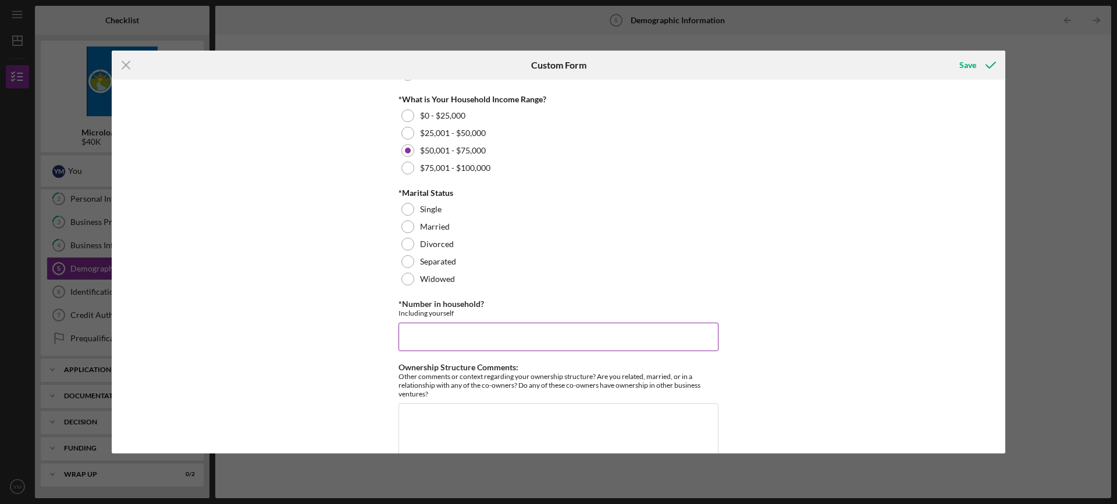
scroll to position [465, 0]
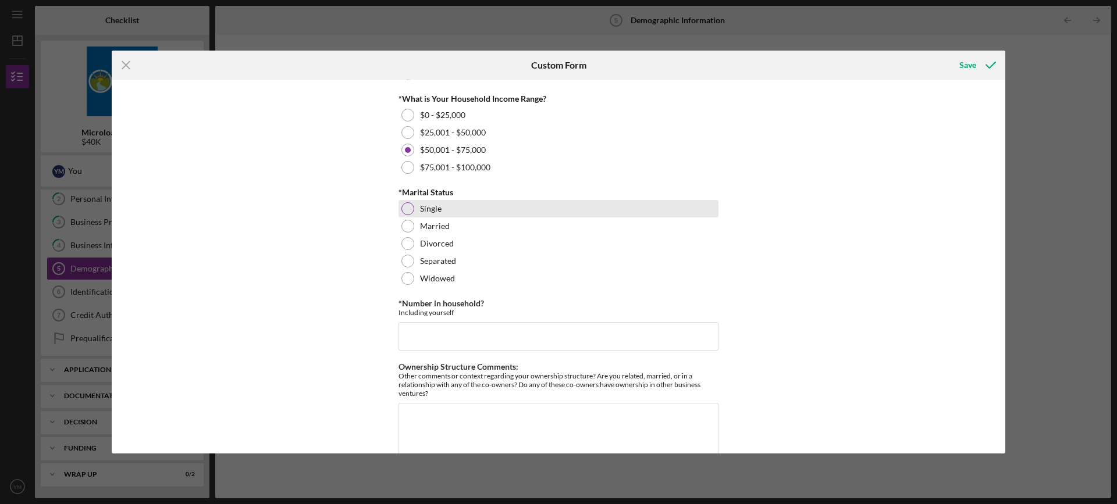
click at [408, 209] on div at bounding box center [407, 208] width 13 height 13
drag, startPoint x: 450, startPoint y: 341, endPoint x: 456, endPoint y: 341, distance: 6.4
click at [450, 341] on input "*Number in household?" at bounding box center [558, 336] width 320 height 28
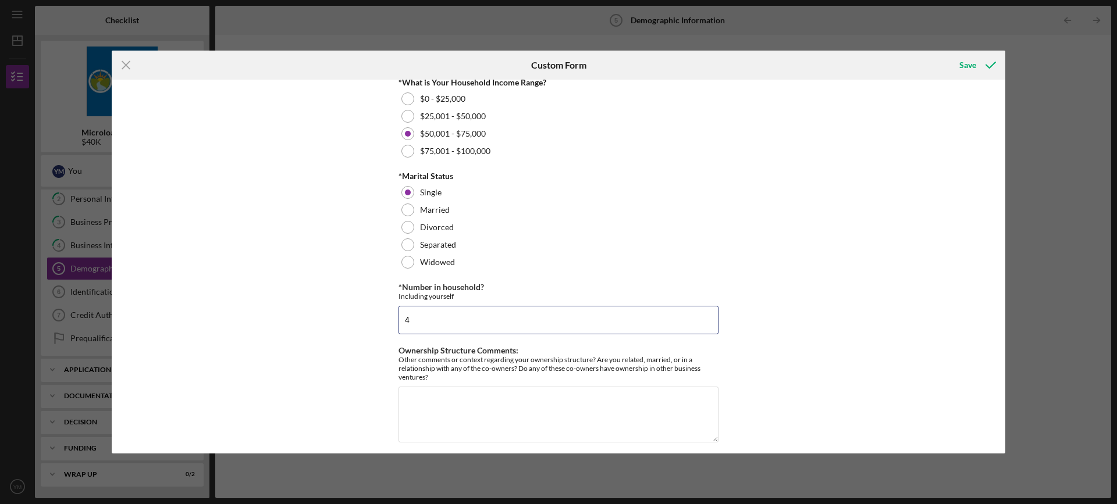
scroll to position [489, 0]
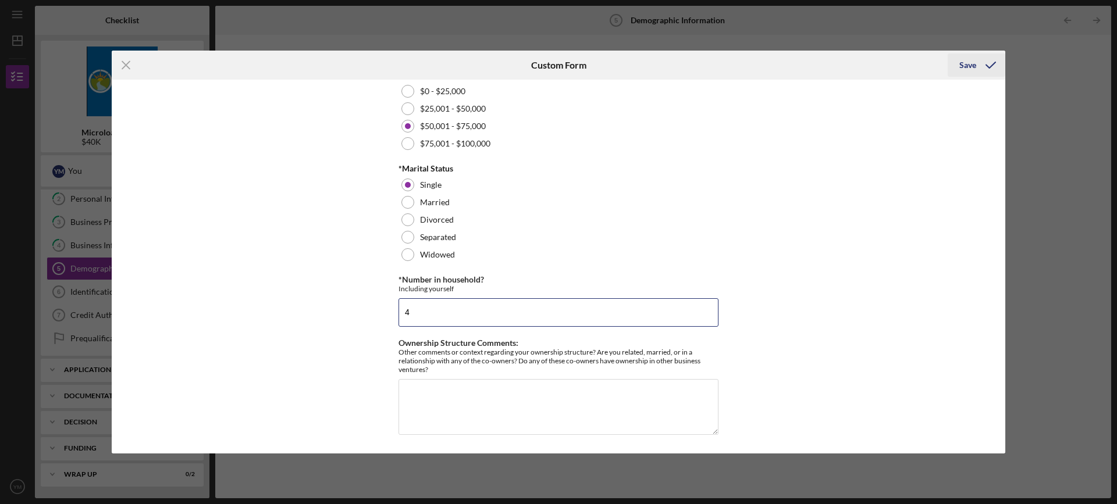
type input "4"
click at [969, 67] on div "Save" at bounding box center [967, 65] width 17 height 23
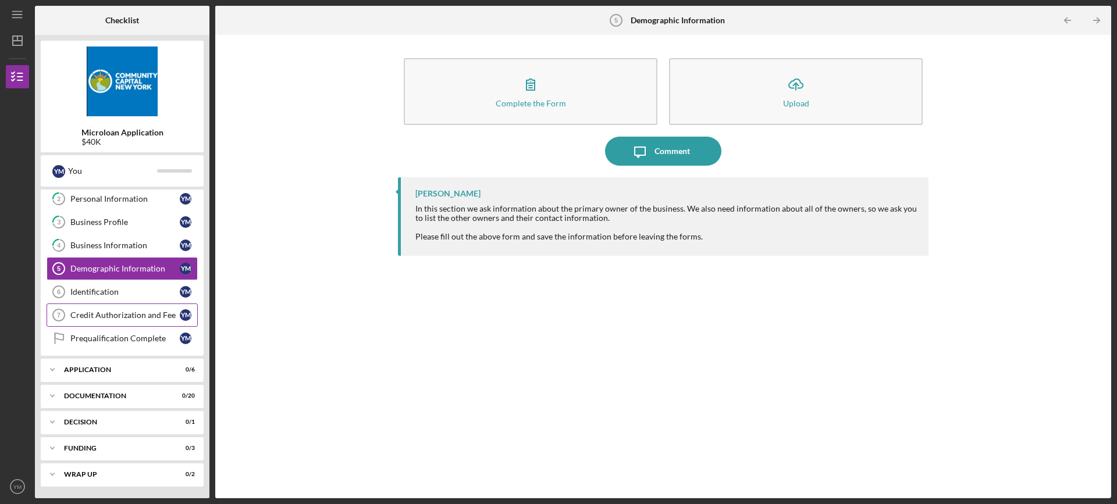
click at [102, 314] on div "Credit Authorization and Fee" at bounding box center [124, 315] width 109 height 9
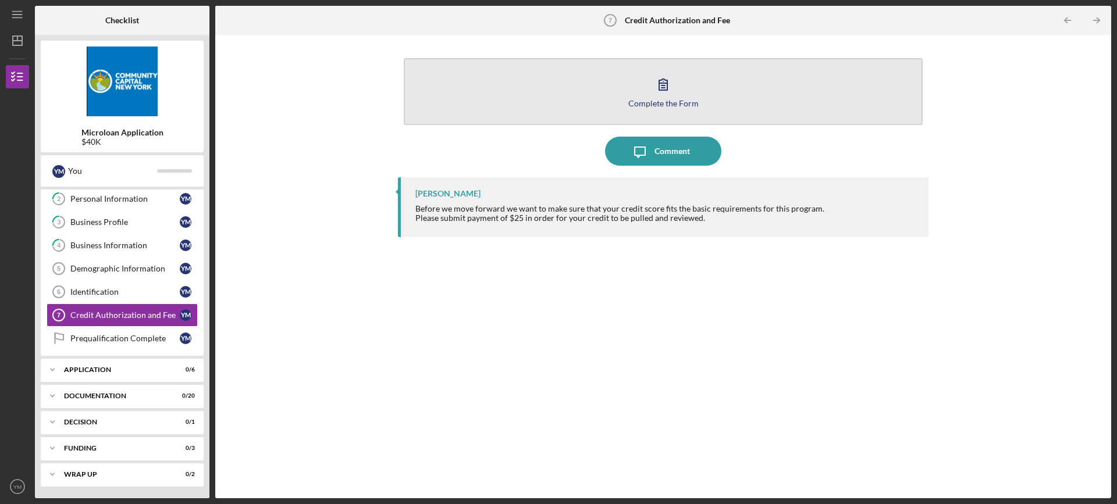
click at [659, 84] on icon "button" at bounding box center [663, 84] width 8 height 11
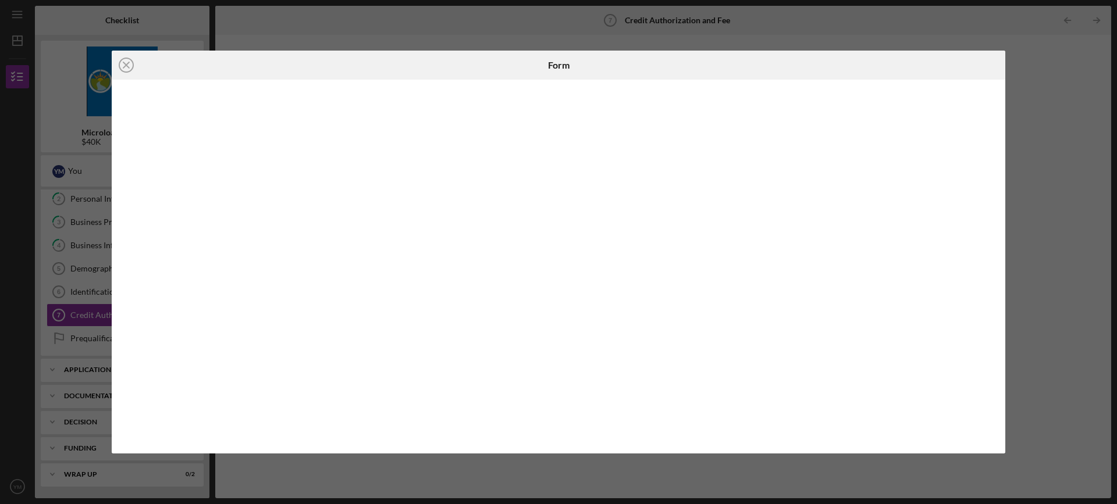
click at [1089, 220] on div "Icon/Close Form" at bounding box center [558, 252] width 1117 height 504
